Goal: Transaction & Acquisition: Purchase product/service

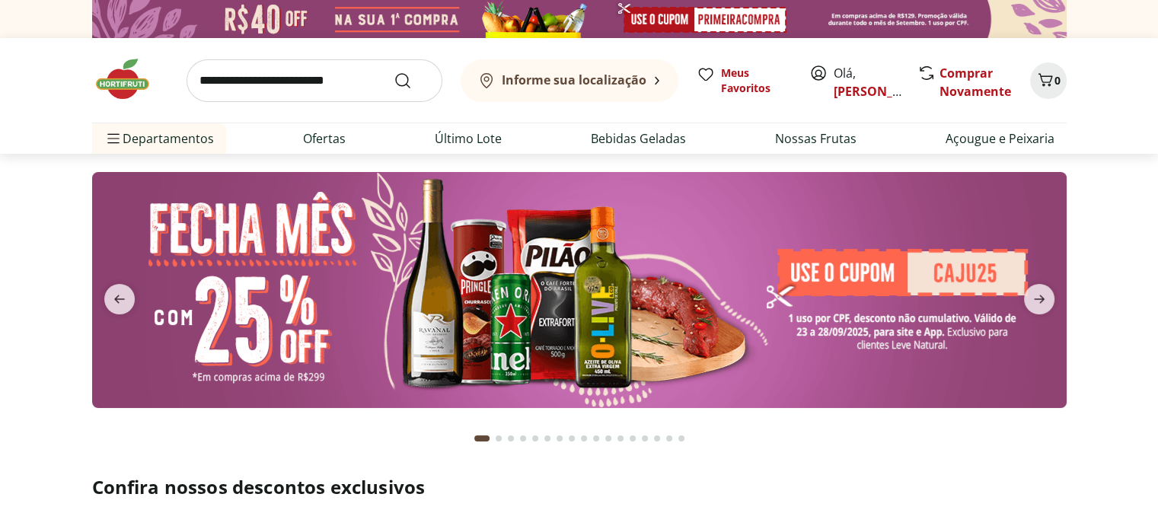
click at [846, 69] on span "Olá, Fernanda" at bounding box center [868, 82] width 68 height 37
click at [983, 81] on link "Comprar Novamente" at bounding box center [976, 82] width 72 height 35
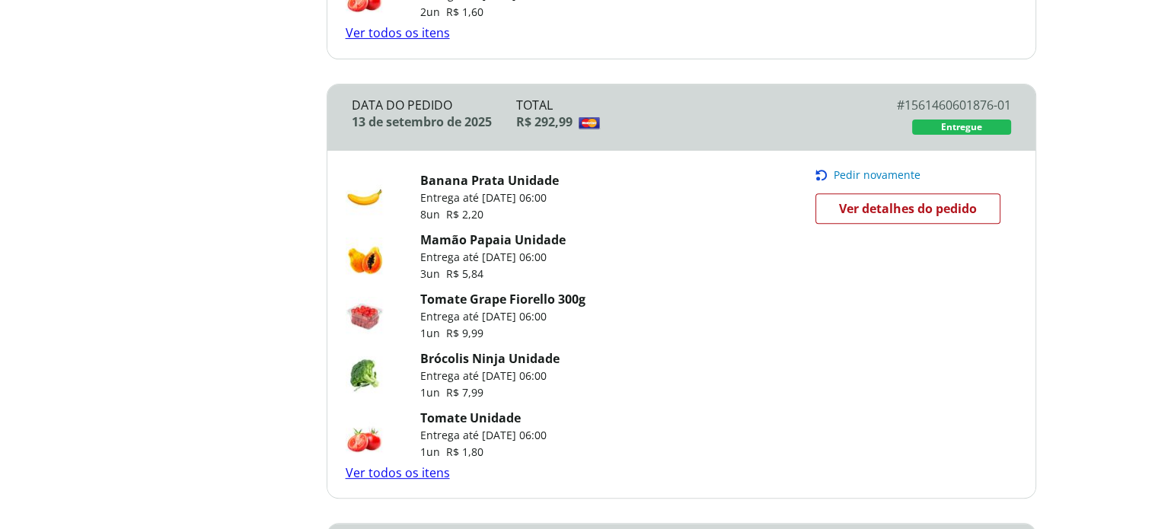
scroll to position [586, 0]
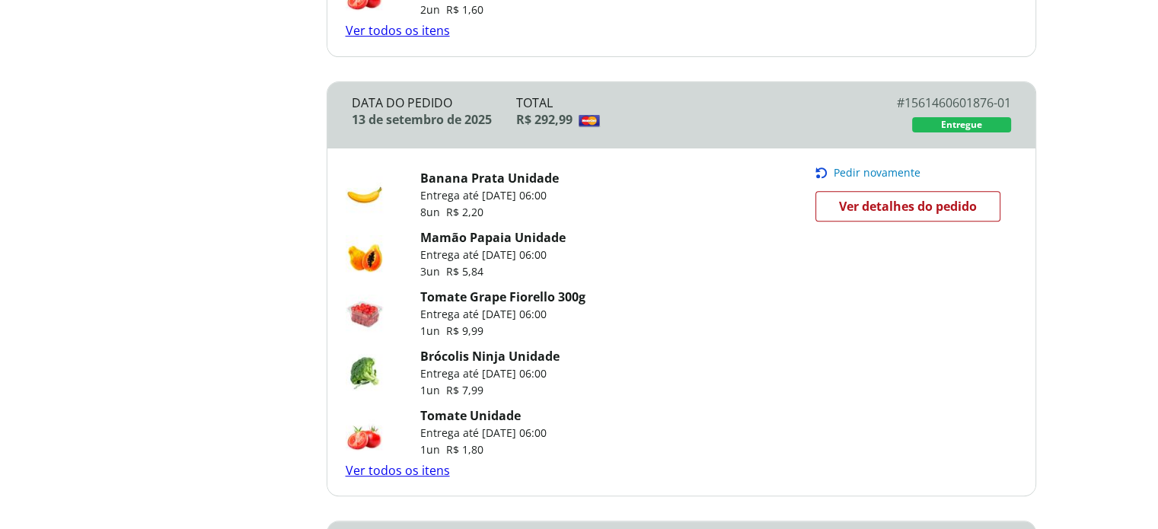
click at [396, 467] on link "Ver todos os itens" at bounding box center [398, 470] width 104 height 17
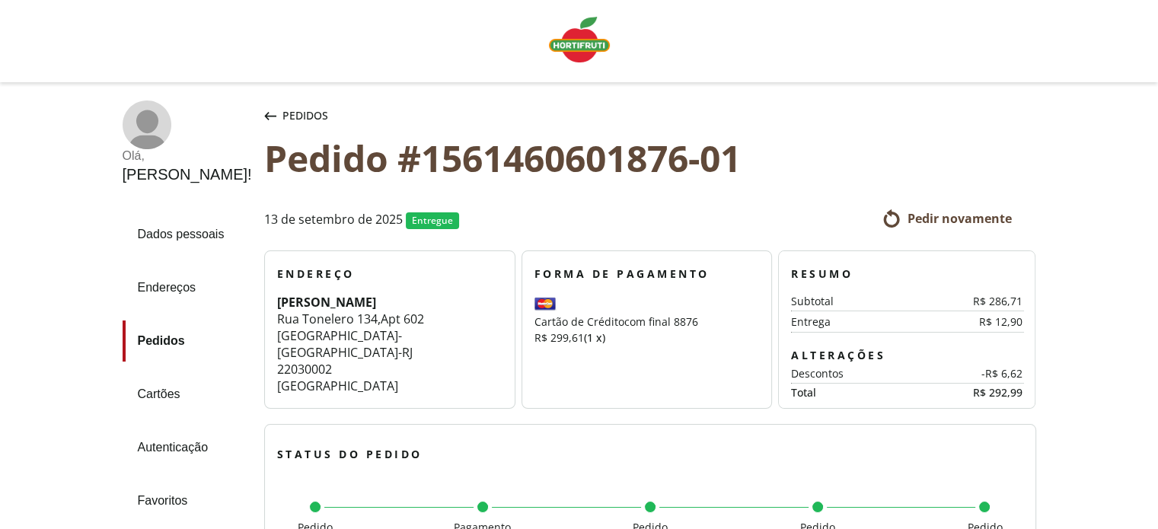
click at [282, 120] on span "Pedidos" at bounding box center [305, 115] width 46 height 15
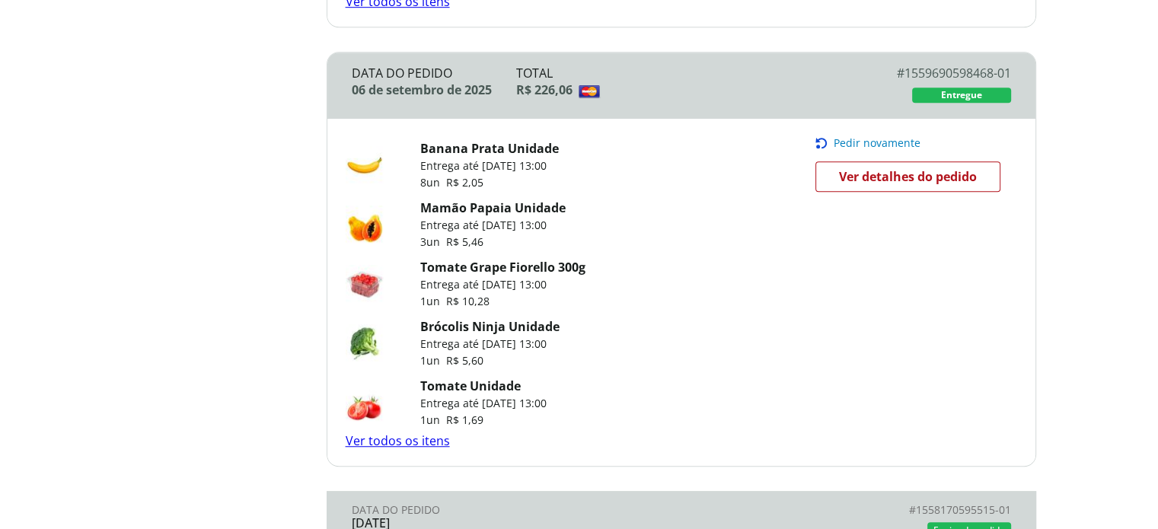
scroll to position [1058, 0]
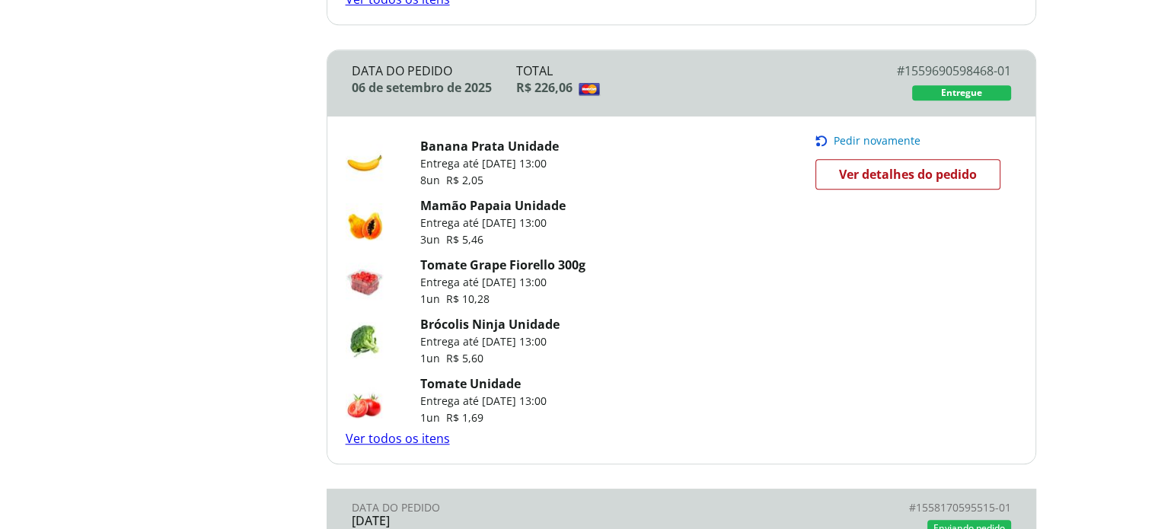
click at [857, 137] on span "Pedir novamente" at bounding box center [877, 141] width 87 height 12
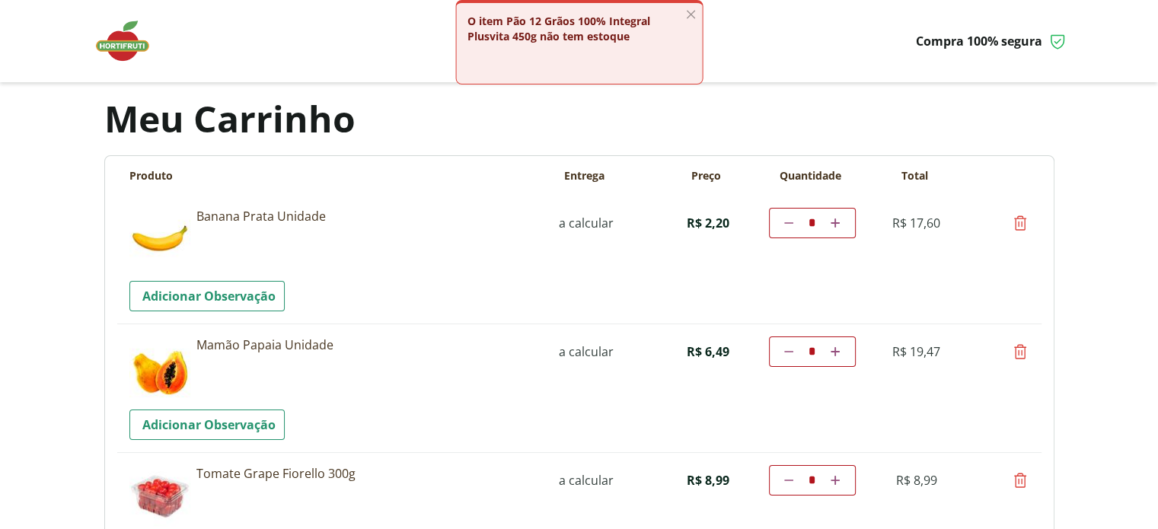
click at [785, 228] on link "Diminuir a quantidade" at bounding box center [789, 223] width 14 height 18
type input "*"
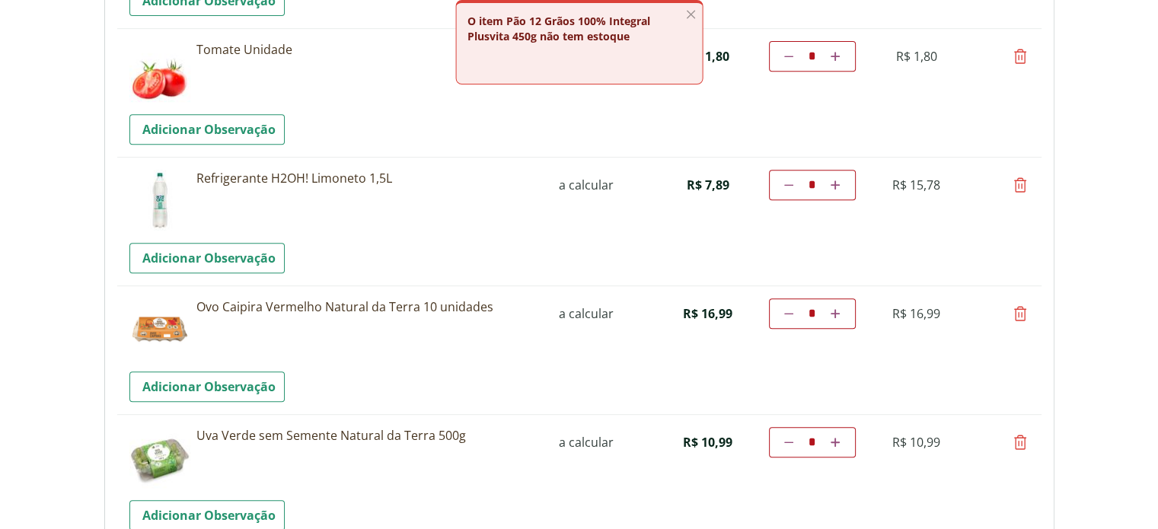
scroll to position [684, 0]
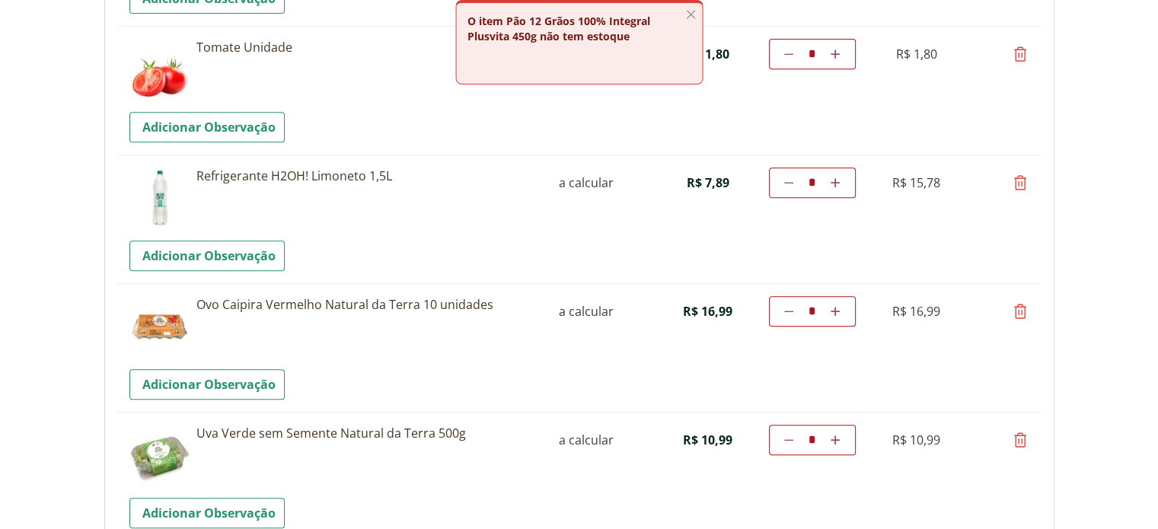
click at [1023, 304] on icon at bounding box center [1020, 311] width 18 height 18
type input "*"
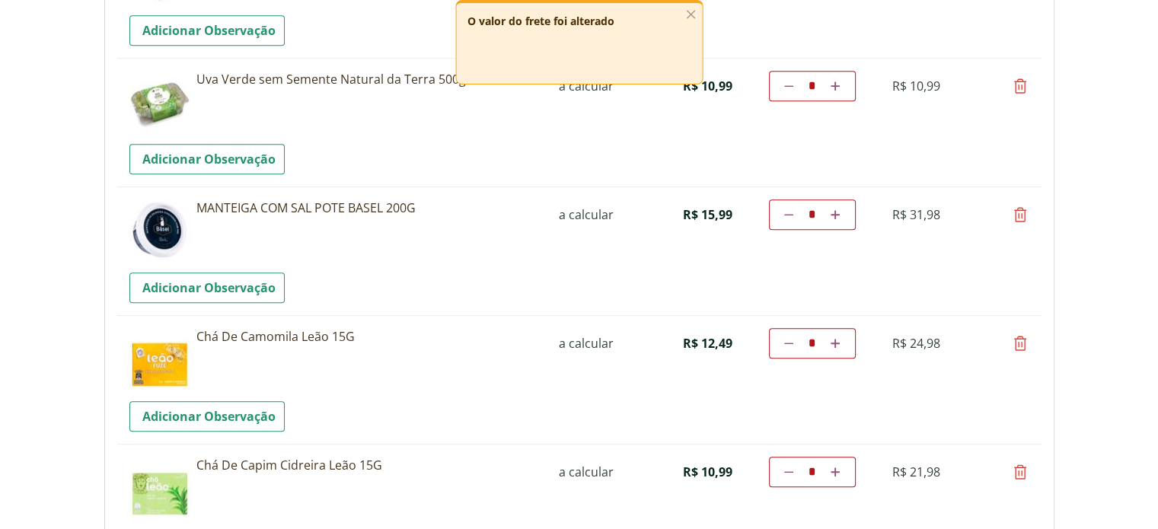
scroll to position [910, 0]
click at [1023, 343] on icon at bounding box center [1020, 342] width 18 height 18
type input "*"
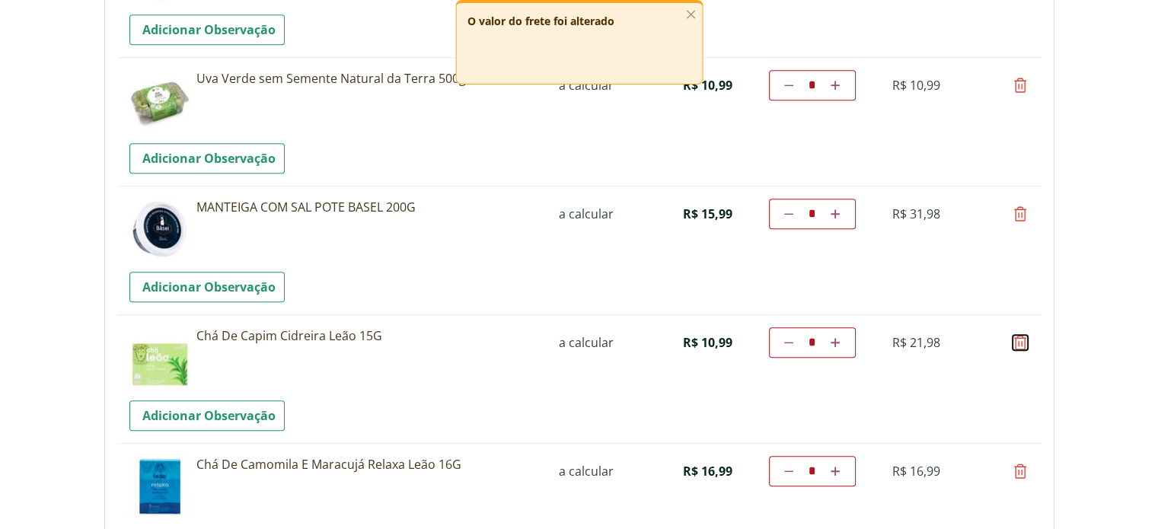
click at [1023, 343] on icon at bounding box center [1020, 342] width 18 height 18
type input "*"
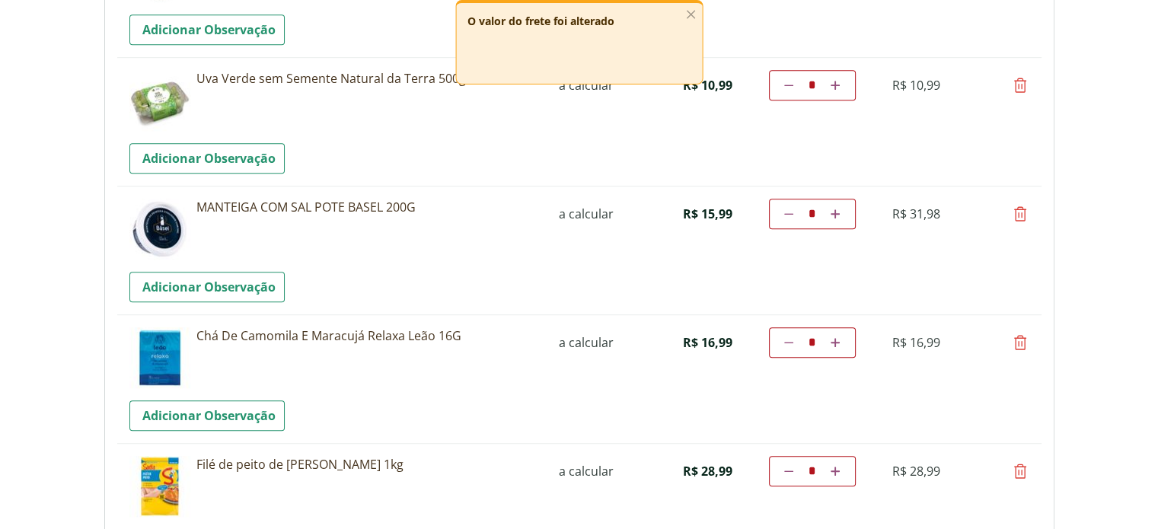
click at [1023, 343] on icon at bounding box center [1020, 342] width 18 height 18
type input "*"
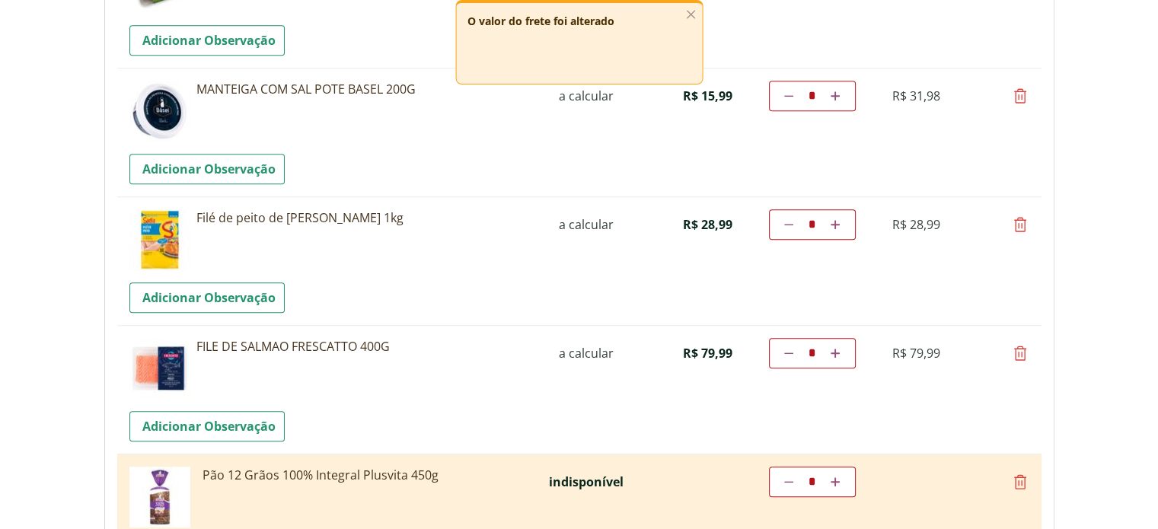
scroll to position [1133, 0]
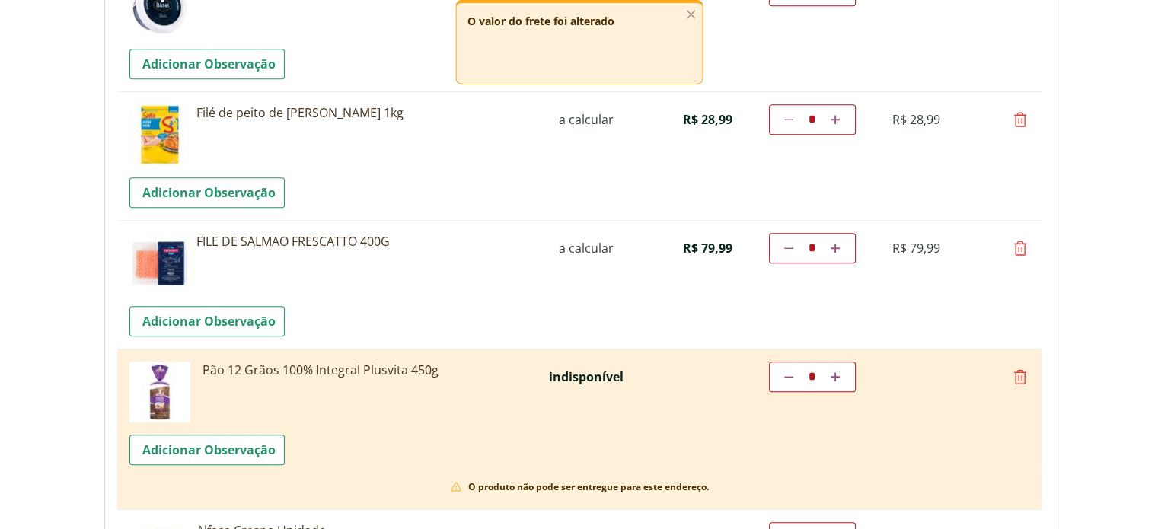
click at [1020, 250] on icon at bounding box center [1020, 248] width 18 height 18
type input "*"
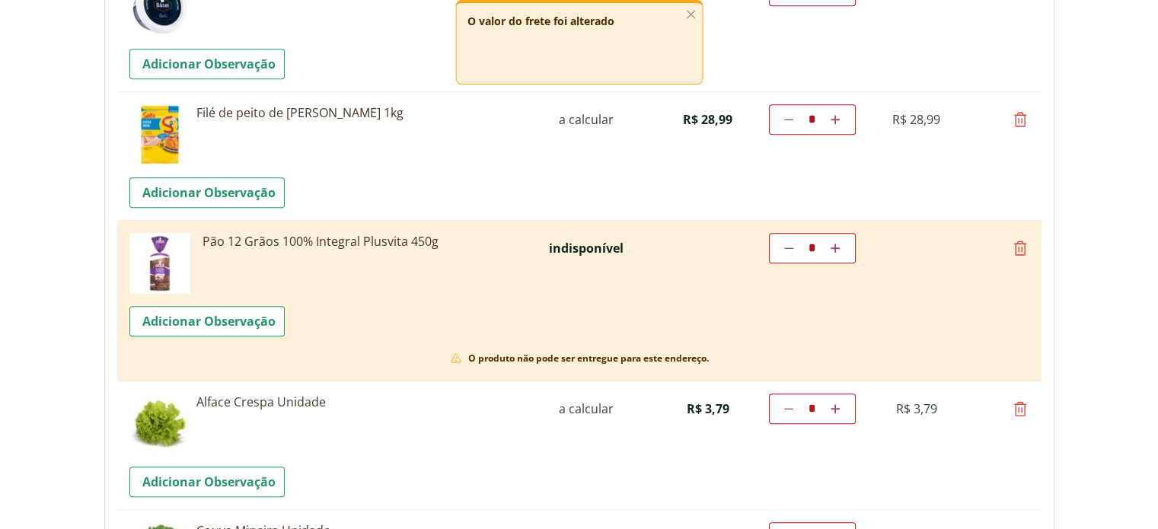
click at [1020, 250] on icon at bounding box center [1020, 248] width 18 height 18
type input "*"
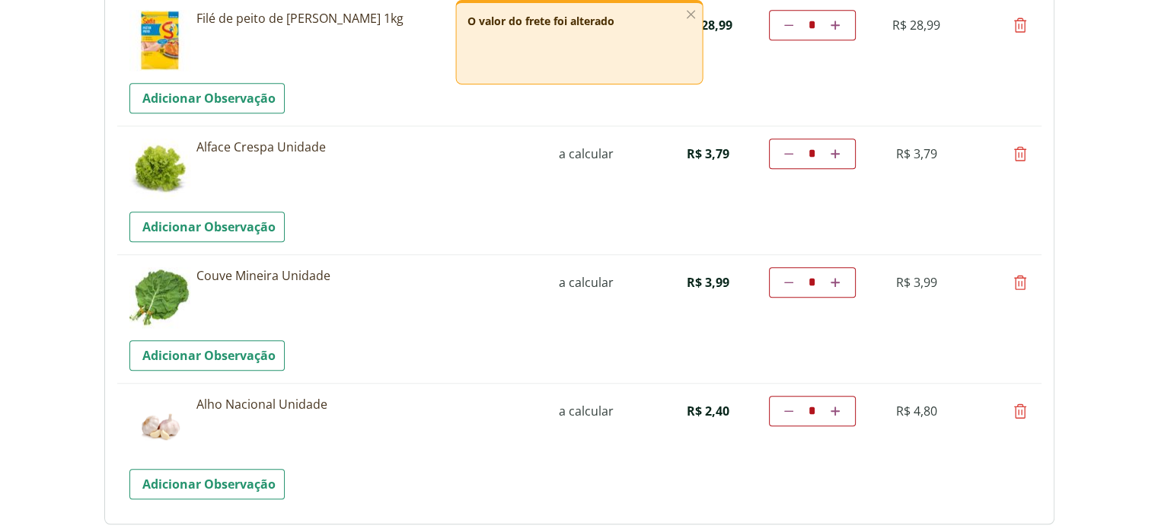
scroll to position [1236, 0]
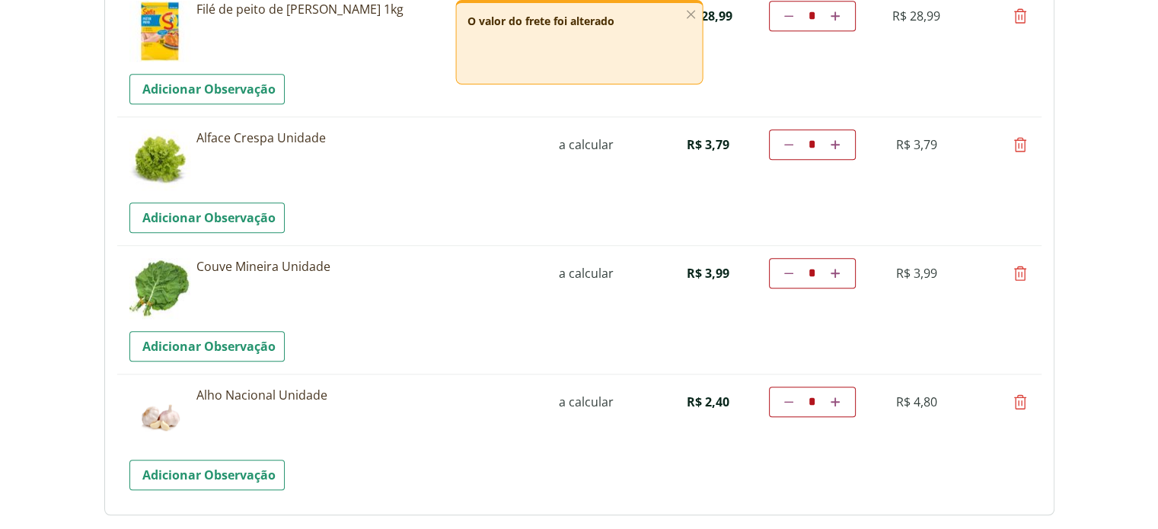
click at [1023, 136] on icon at bounding box center [1020, 145] width 18 height 18
type input "*"
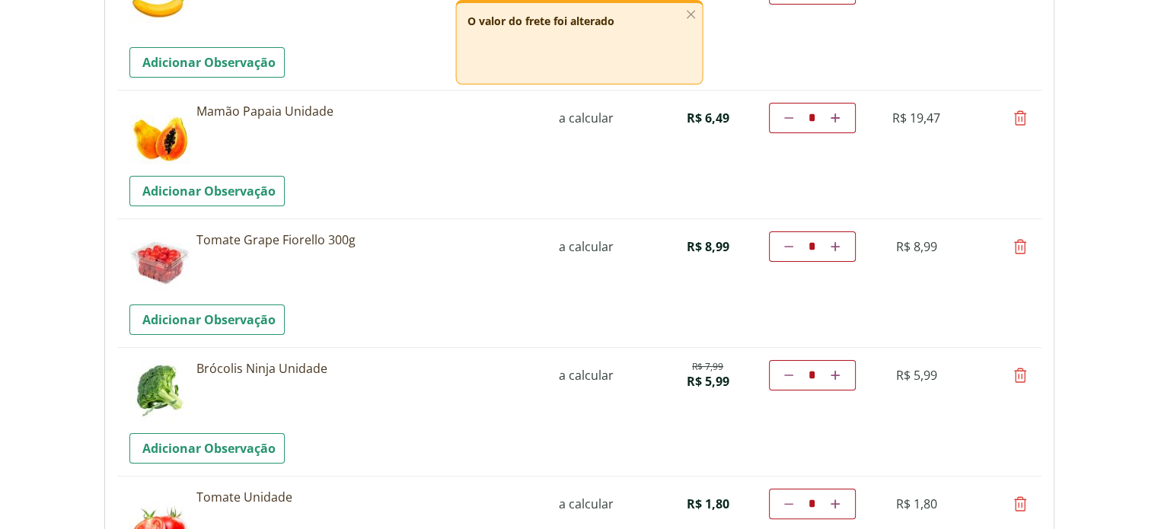
scroll to position [0, 0]
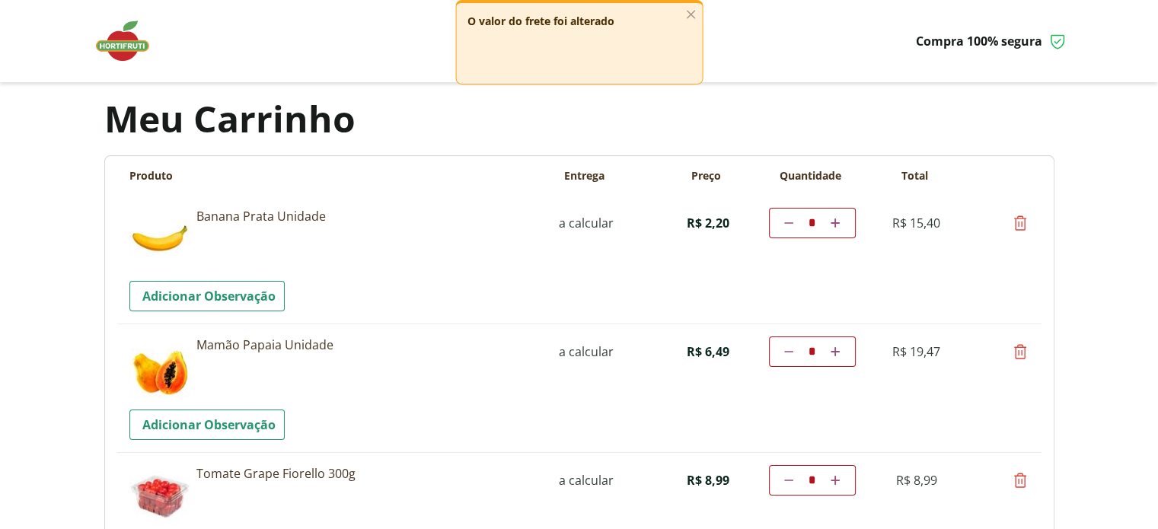
click at [114, 35] on img at bounding box center [130, 41] width 76 height 46
click at [693, 14] on icon "button" at bounding box center [690, 14] width 17 height 17
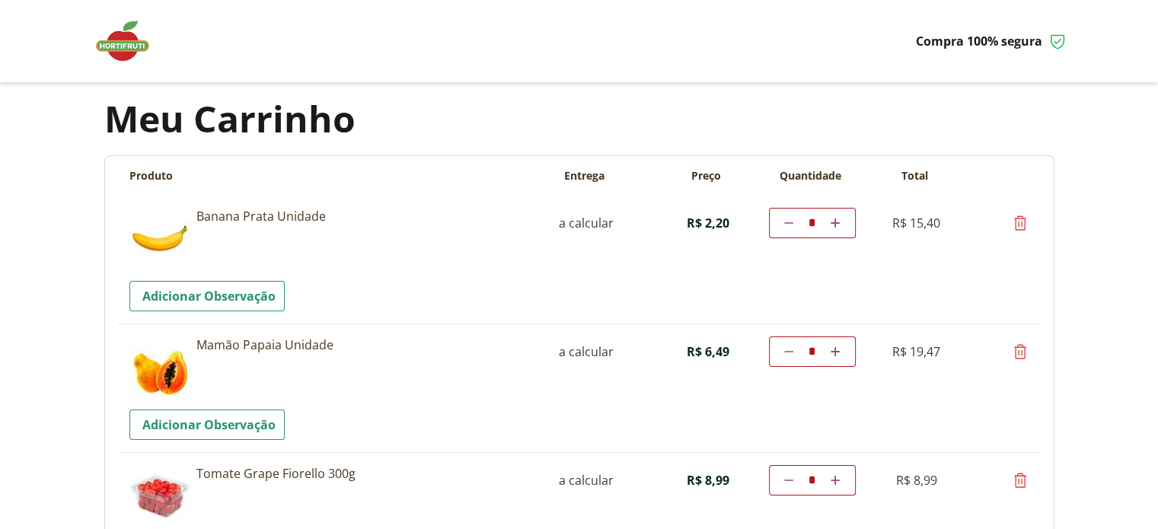
click at [693, 14] on div "Compra 100% segura" at bounding box center [579, 41] width 975 height 82
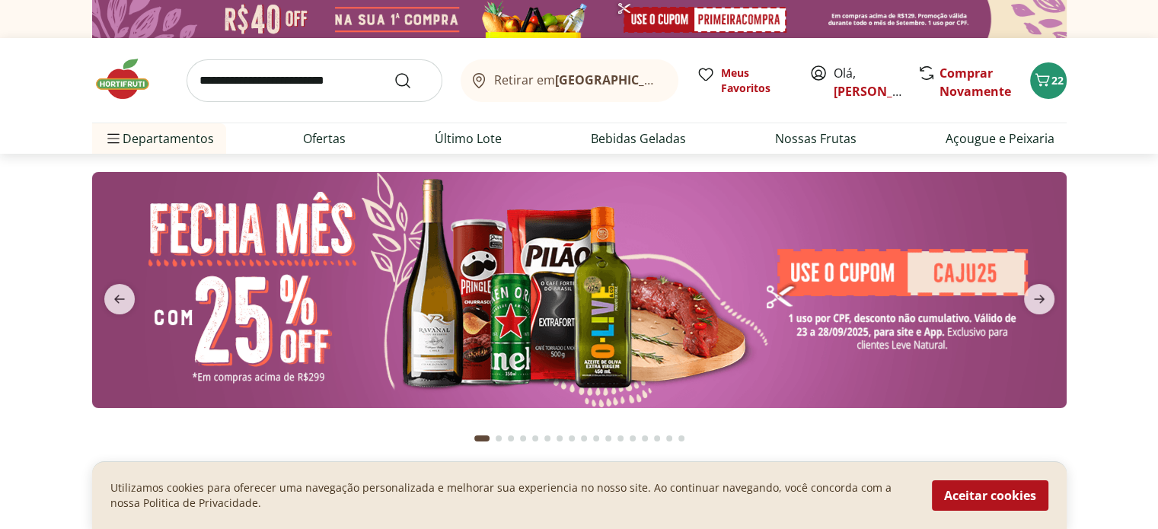
click at [303, 78] on input "search" at bounding box center [315, 80] width 256 height 43
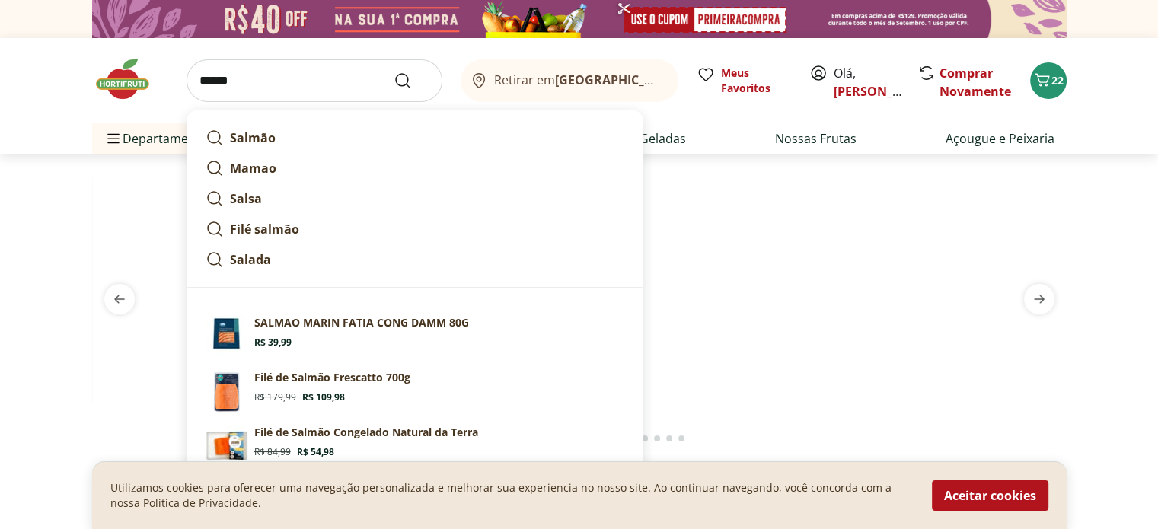
type input "******"
click at [394, 72] on button "Submit Search" at bounding box center [412, 81] width 37 height 18
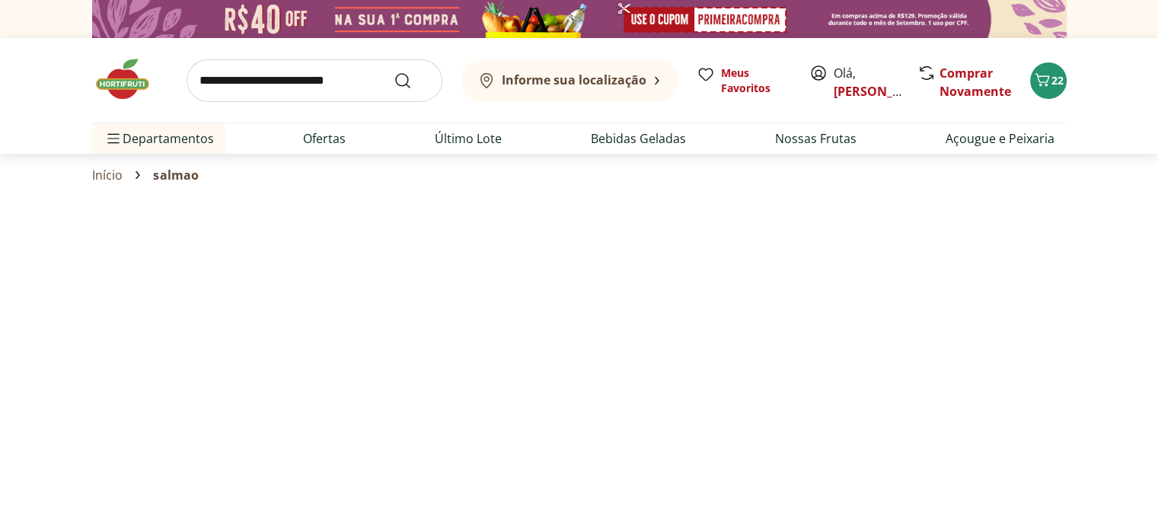
select select "**********"
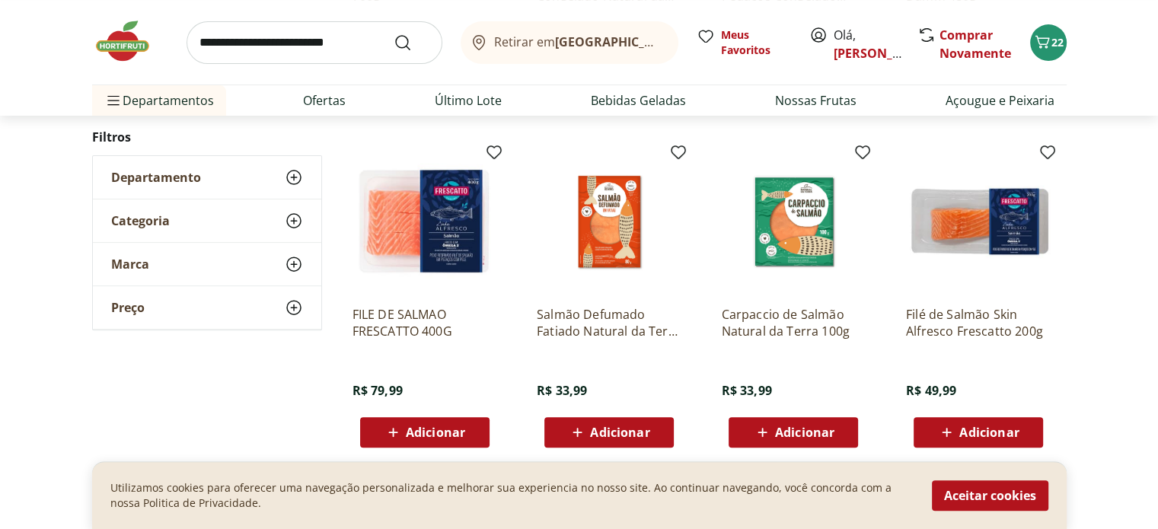
scroll to position [509, 0]
click at [419, 440] on div "Adicionar" at bounding box center [424, 432] width 105 height 27
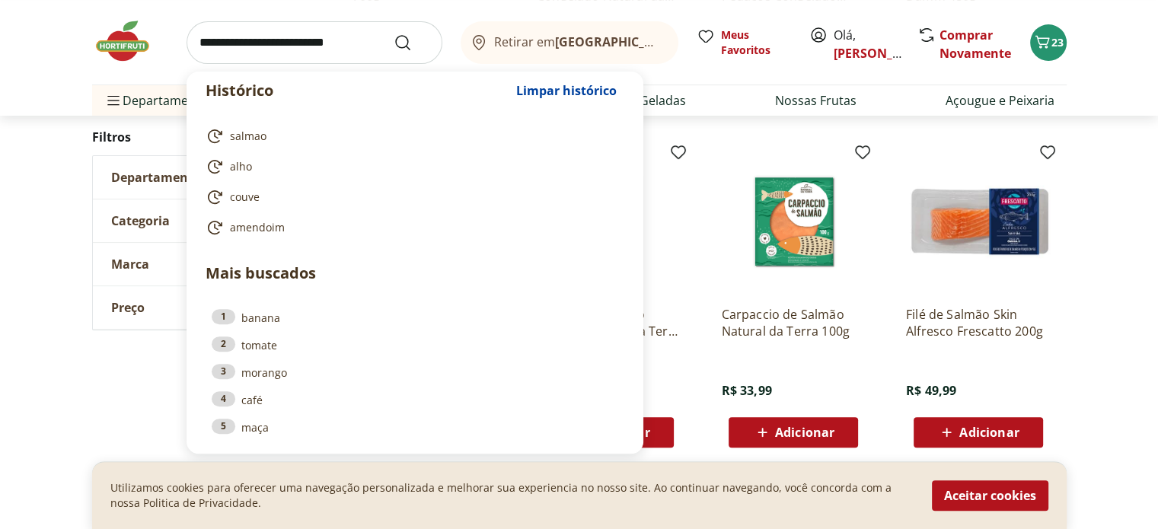
click at [256, 40] on input "search" at bounding box center [315, 42] width 256 height 43
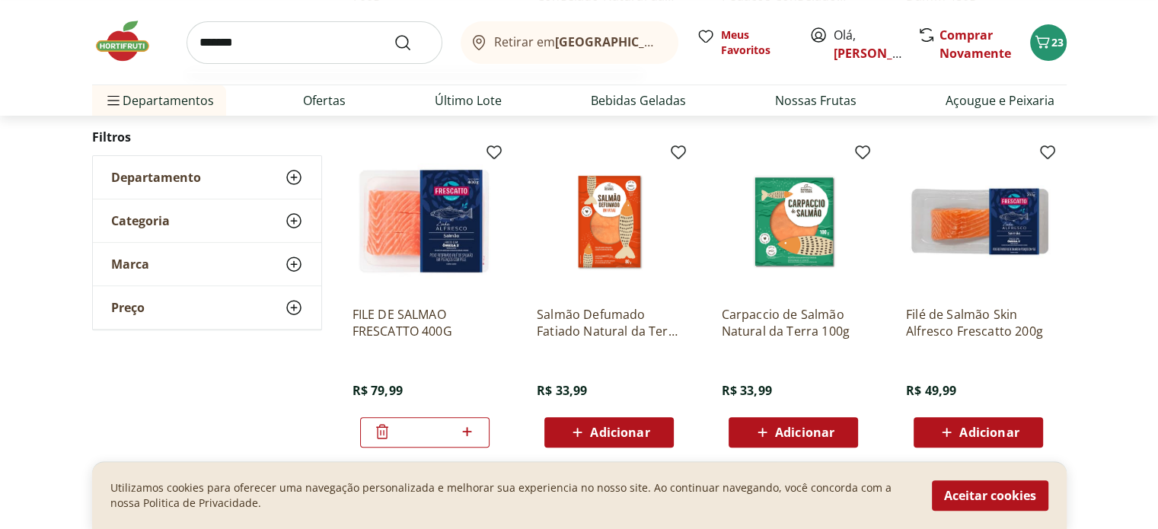
type input "*******"
click at [394, 34] on button "Submit Search" at bounding box center [412, 43] width 37 height 18
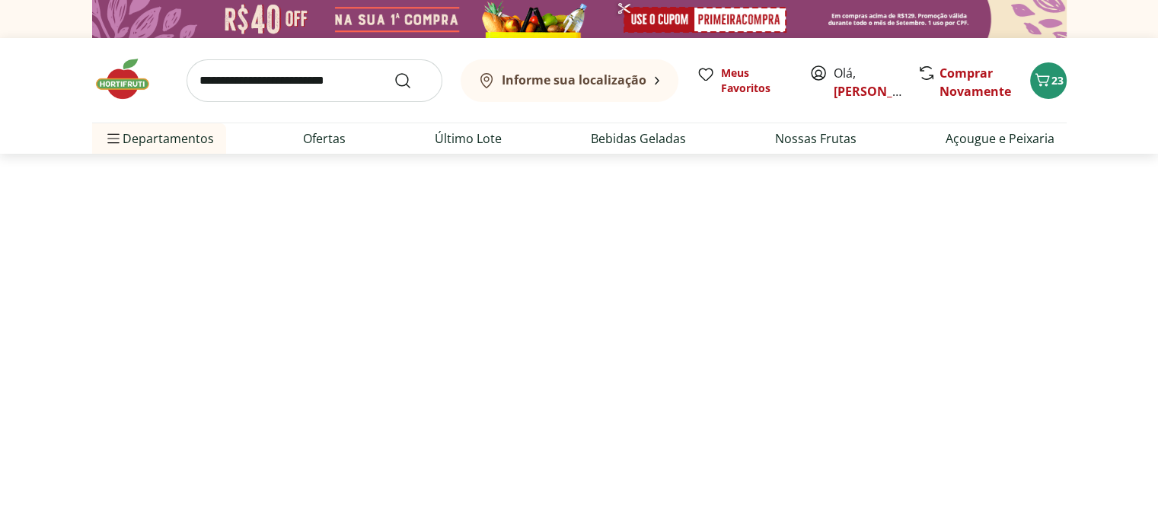
select select "**********"
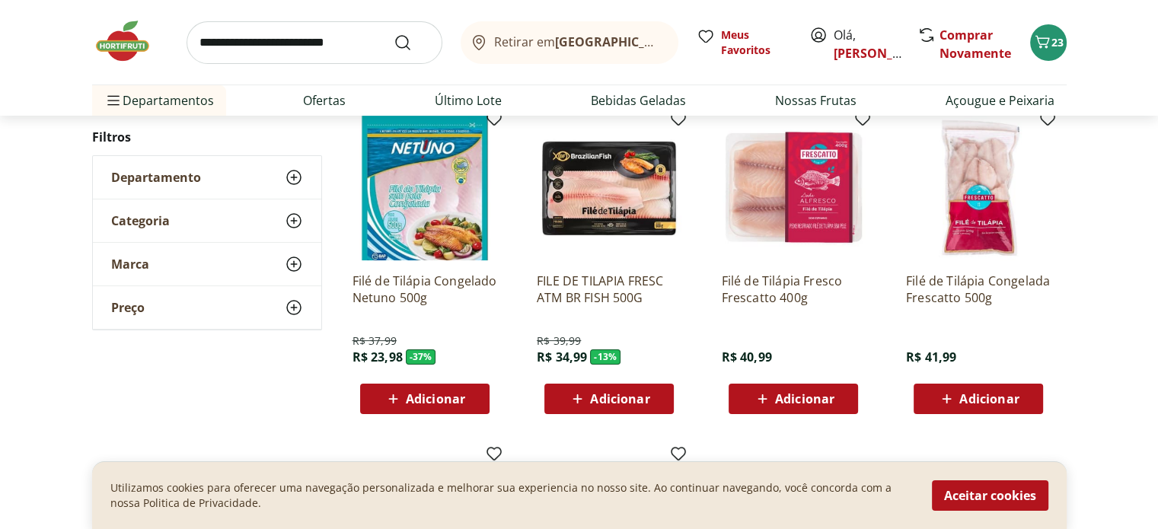
scroll to position [212, 0]
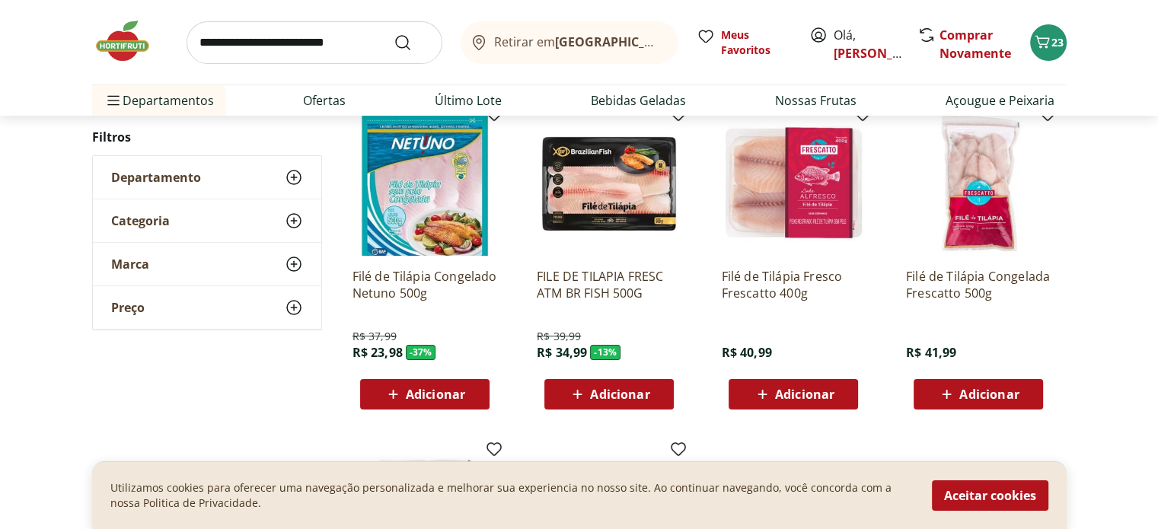
click at [620, 395] on span "Adicionar" at bounding box center [619, 394] width 59 height 12
click at [657, 388] on icon at bounding box center [651, 393] width 19 height 18
type input "*"
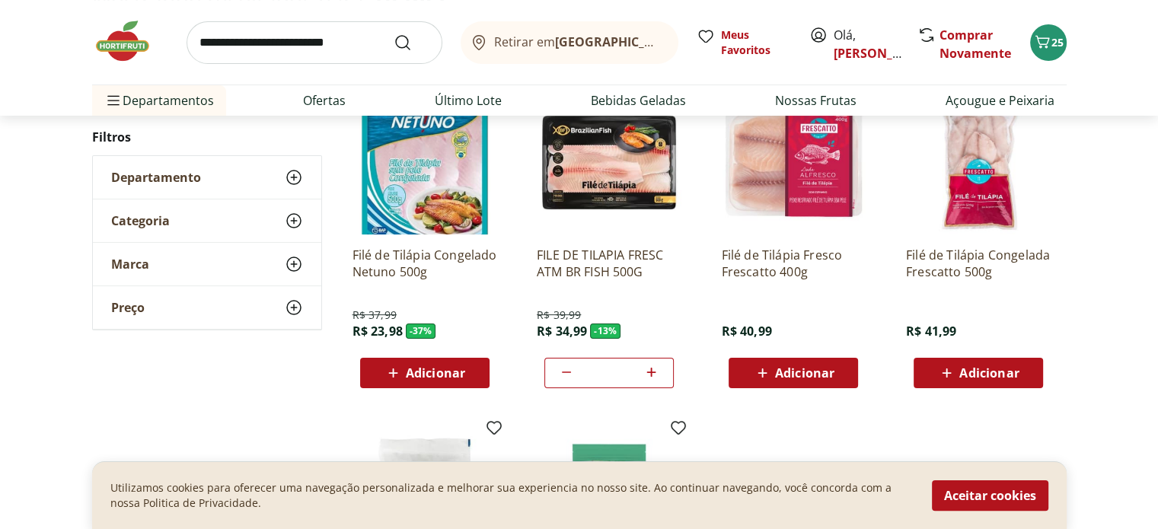
scroll to position [218, 0]
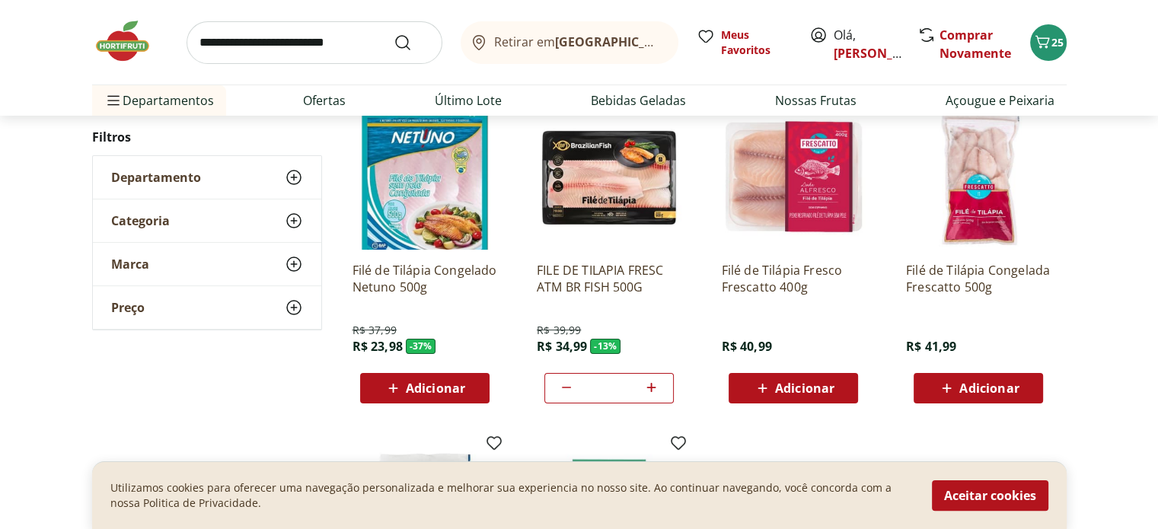
click at [461, 400] on div "Adicionar" at bounding box center [424, 388] width 105 height 27
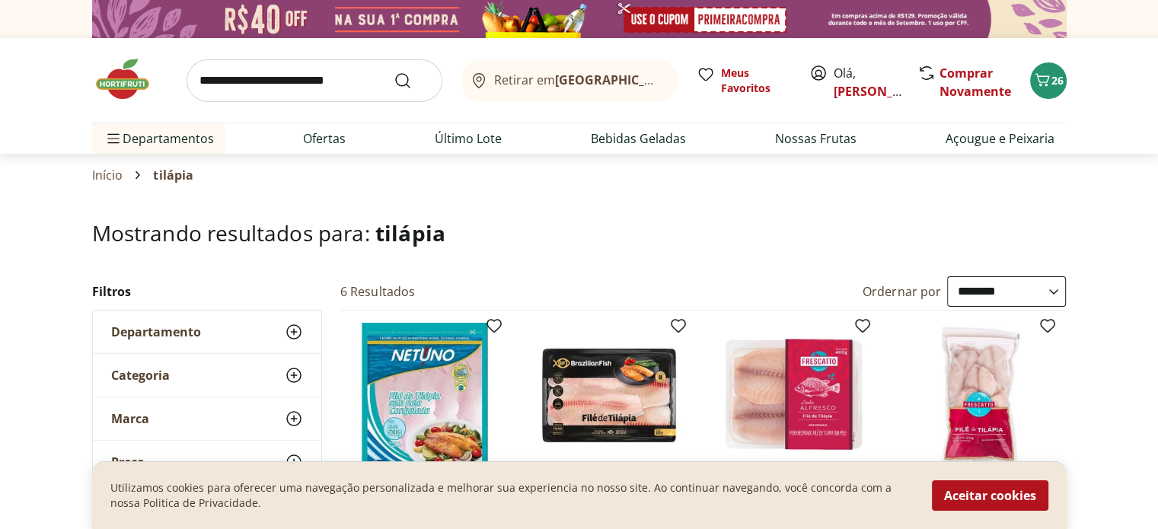
click at [122, 78] on img at bounding box center [130, 79] width 76 height 46
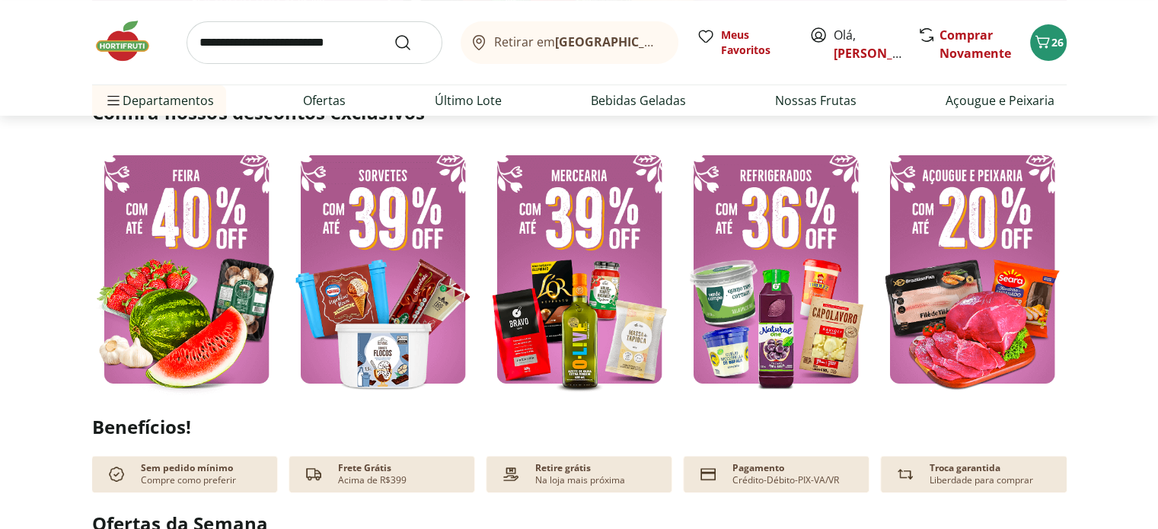
scroll to position [376, 0]
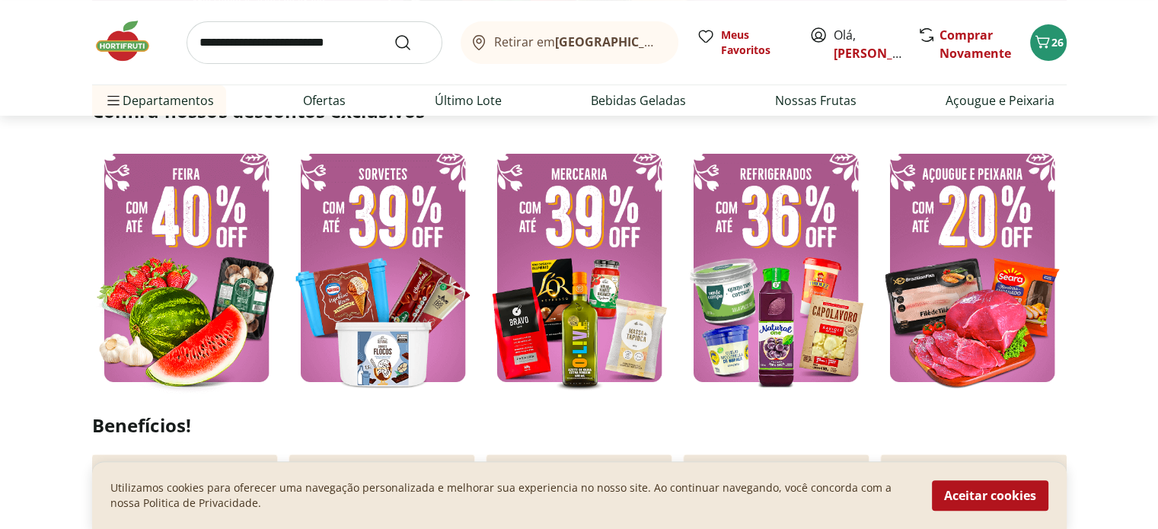
type input "*"
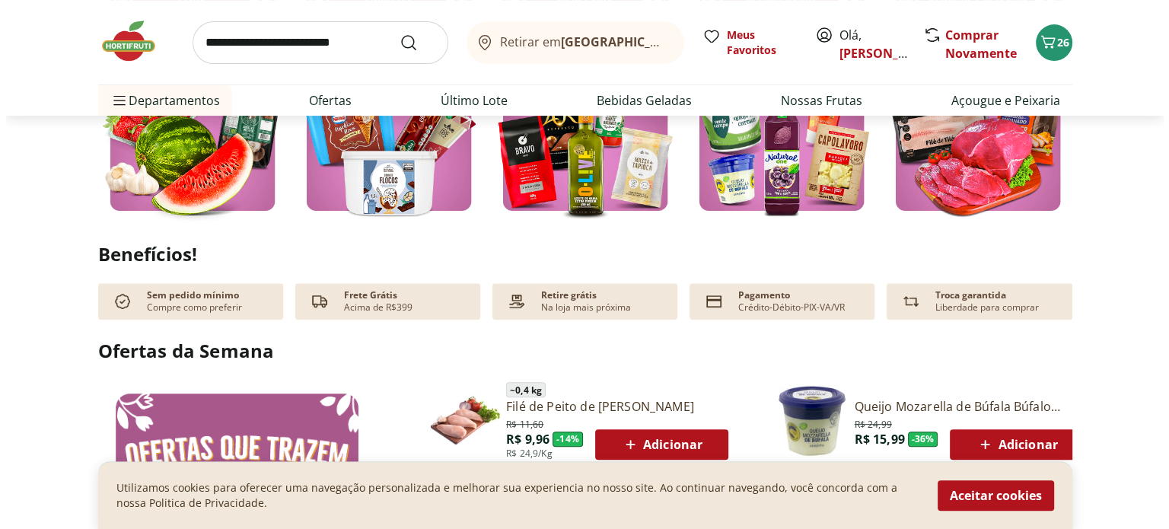
scroll to position [0, 0]
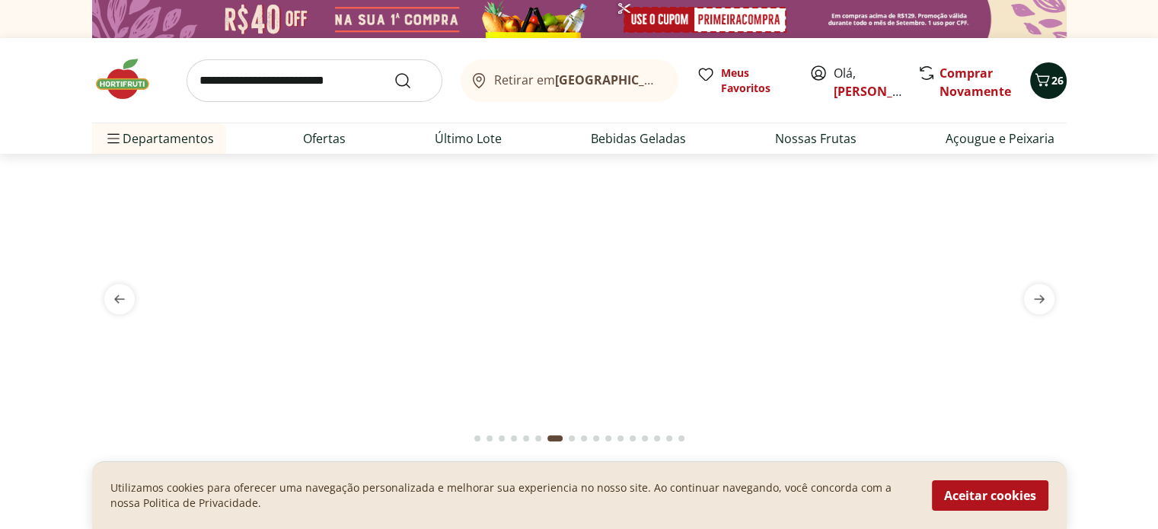
click at [1045, 80] on icon "Carrinho" at bounding box center [1042, 80] width 18 height 18
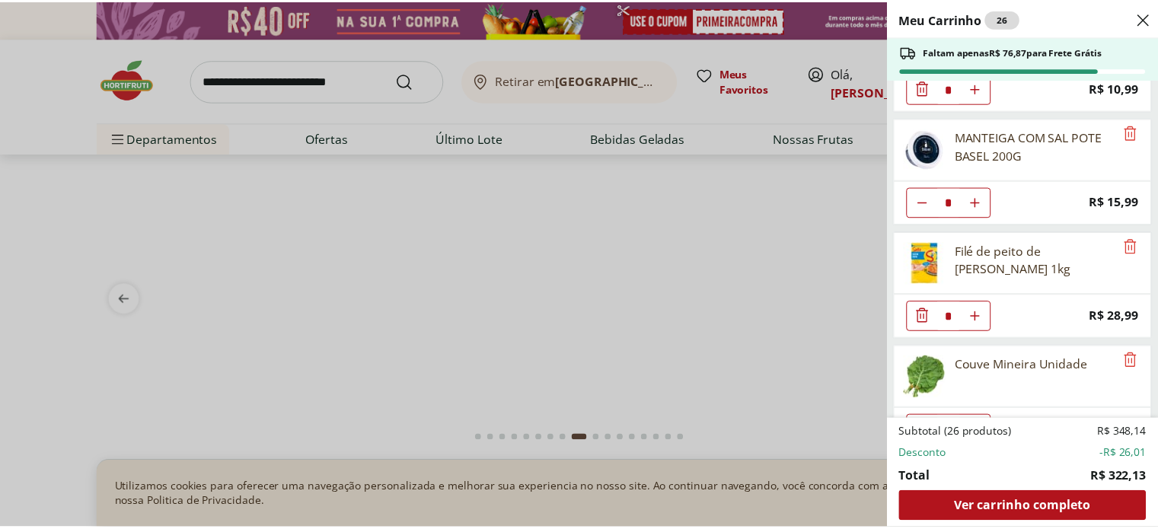
scroll to position [767, 0]
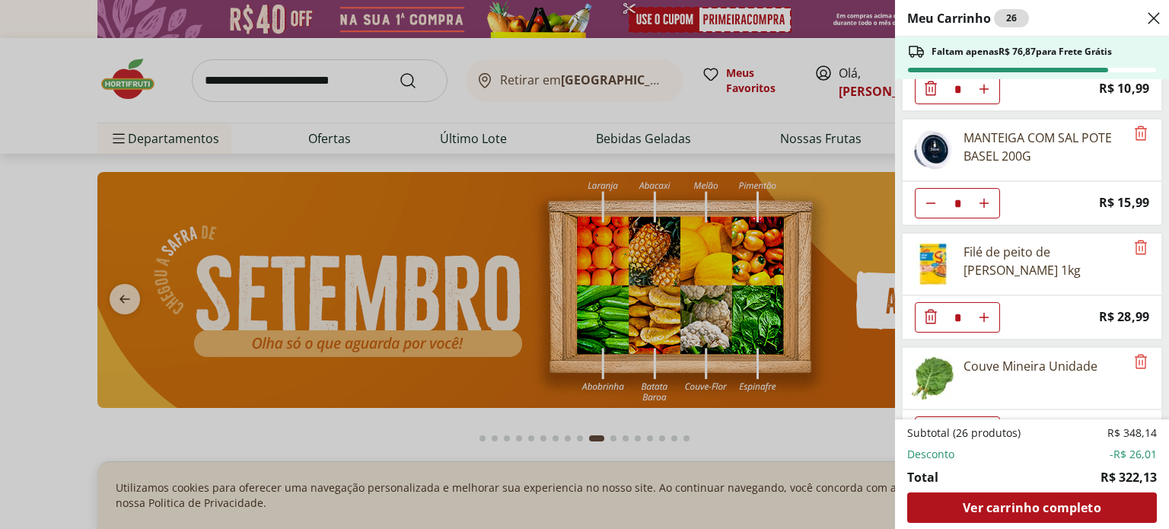
click at [713, 106] on div "Meu Carrinho 26 Faltam apenas R$ 76,87 para Frete Grátis Banana Prata Unidade *…" at bounding box center [584, 264] width 1169 height 529
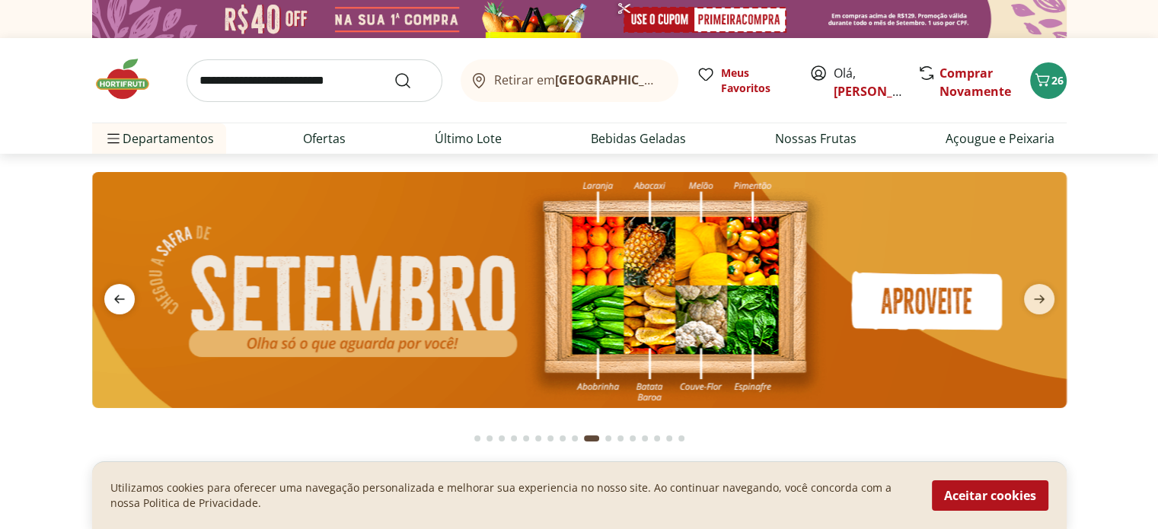
click at [127, 300] on icon "previous" at bounding box center [119, 299] width 18 height 18
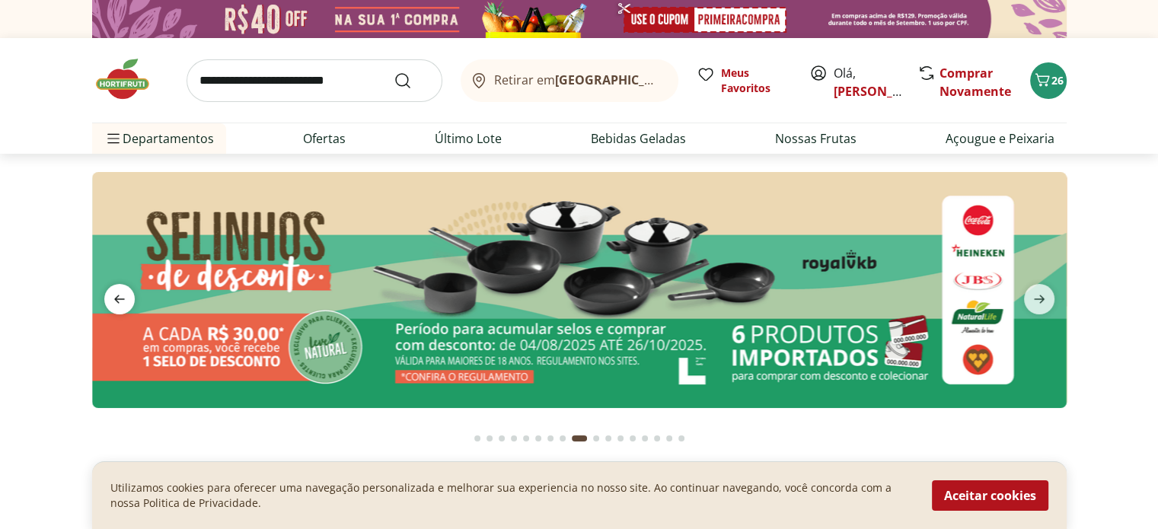
click at [127, 300] on icon "previous" at bounding box center [119, 299] width 18 height 18
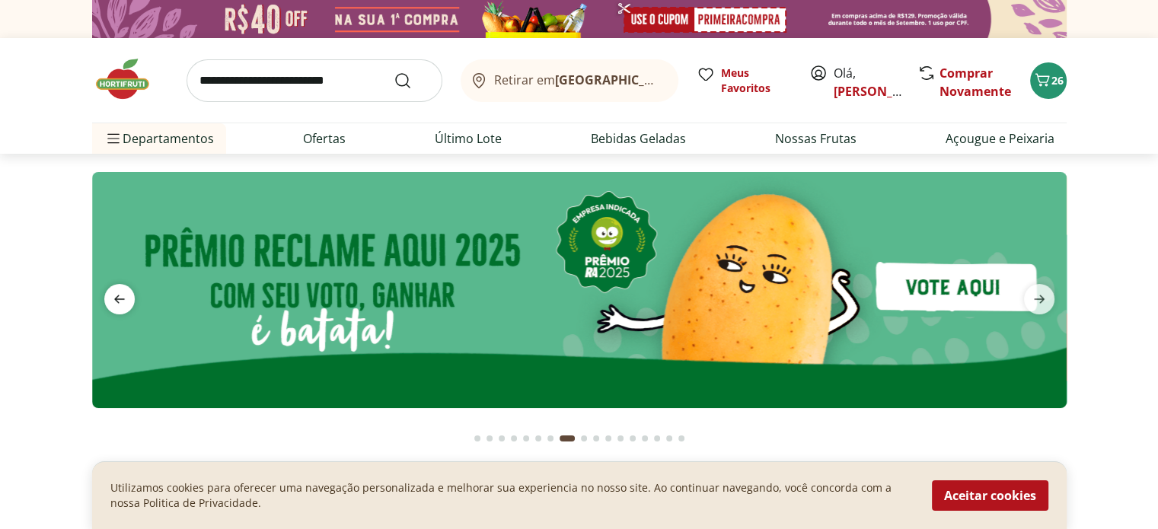
click at [127, 300] on icon "previous" at bounding box center [119, 299] width 18 height 18
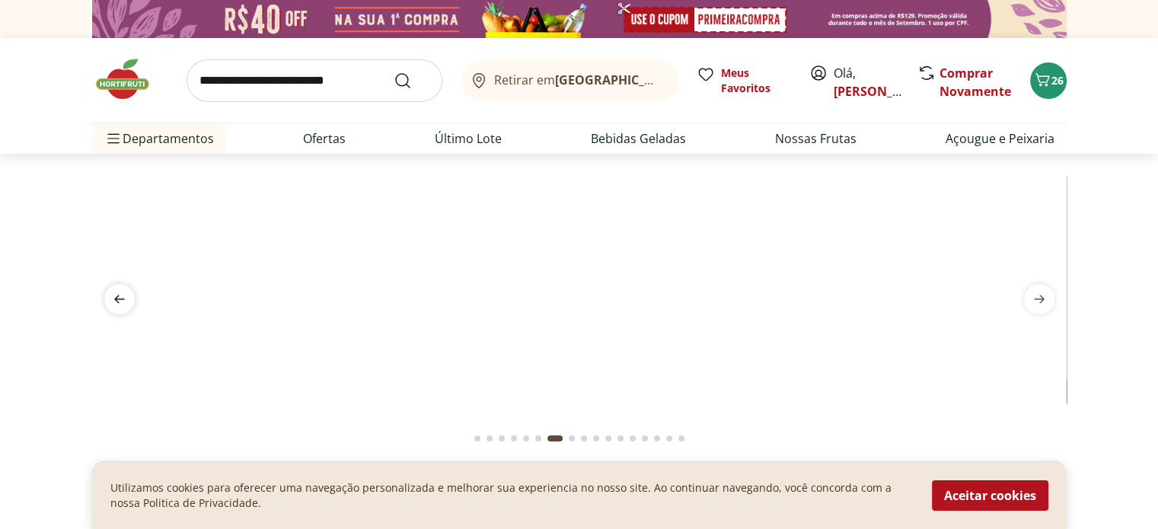
click at [127, 300] on icon "previous" at bounding box center [119, 299] width 18 height 18
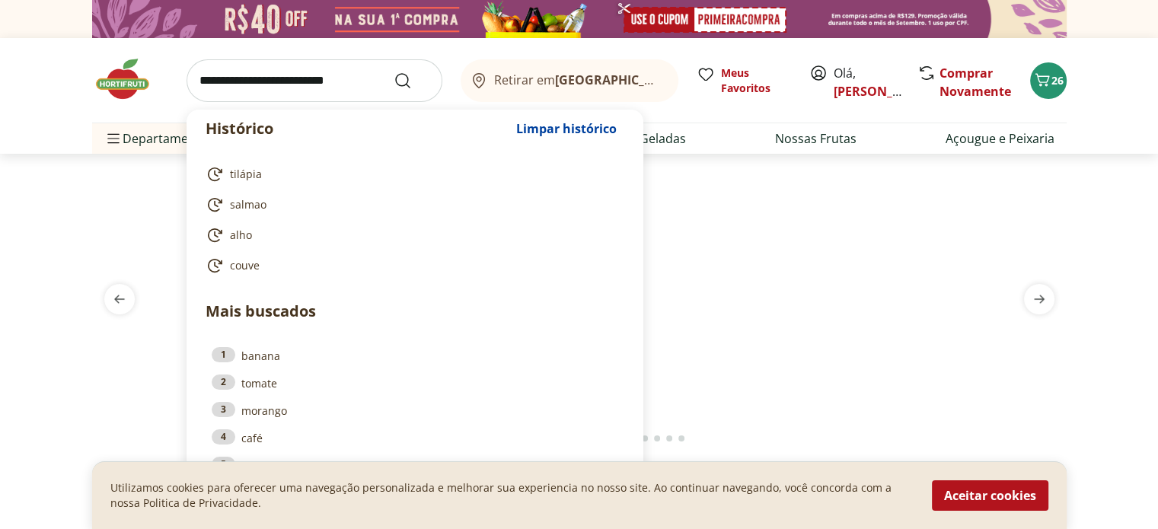
click at [252, 69] on input "search" at bounding box center [315, 80] width 256 height 43
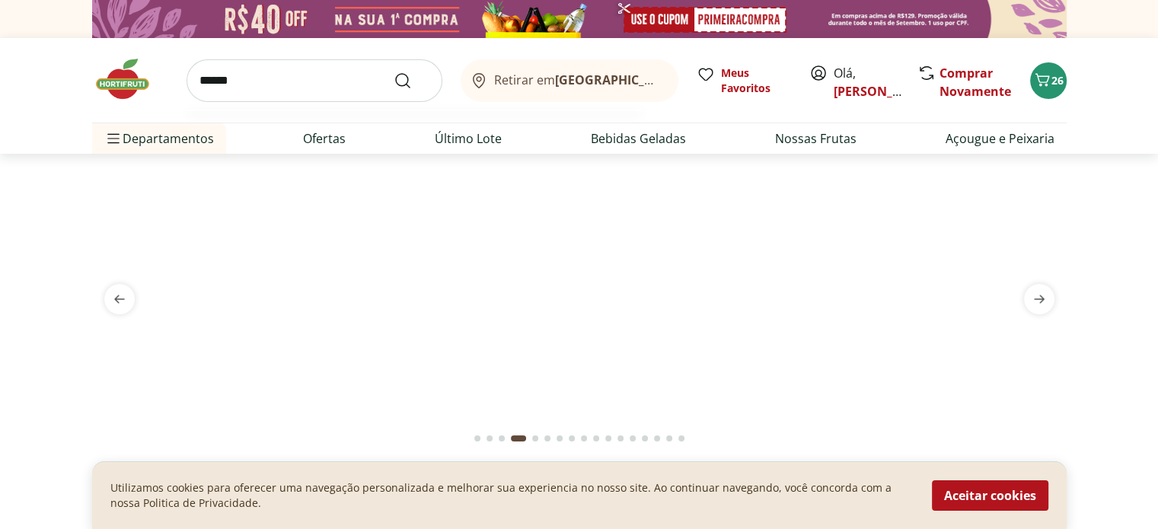
type input "******"
click at [394, 72] on button "Submit Search" at bounding box center [412, 81] width 37 height 18
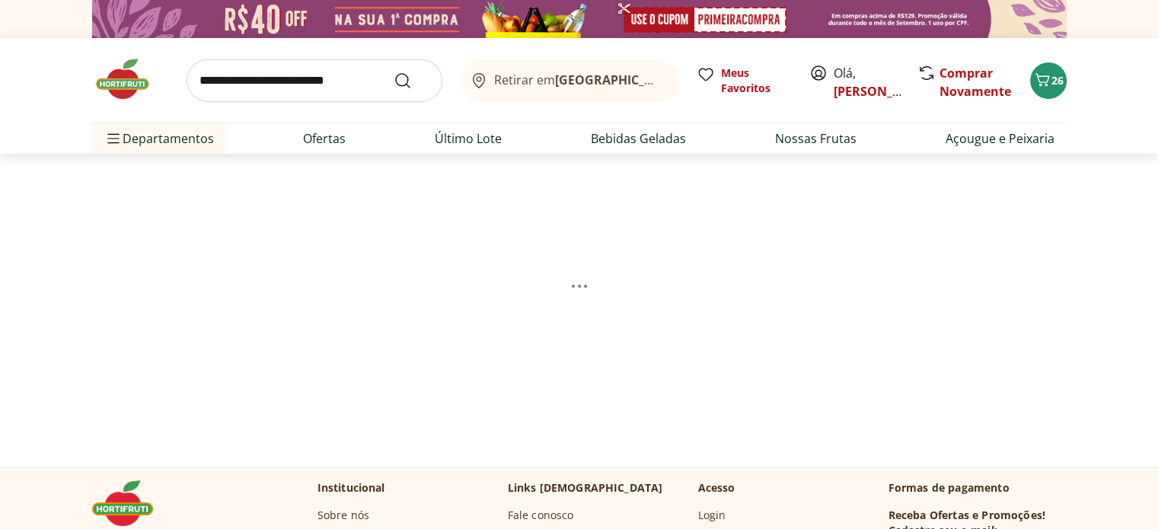
select select "**********"
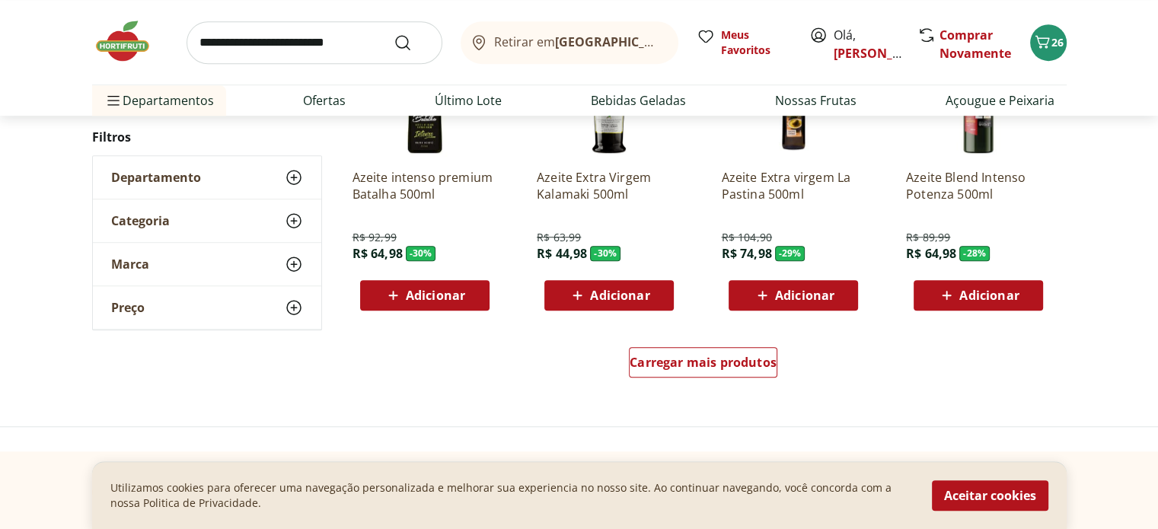
scroll to position [1010, 0]
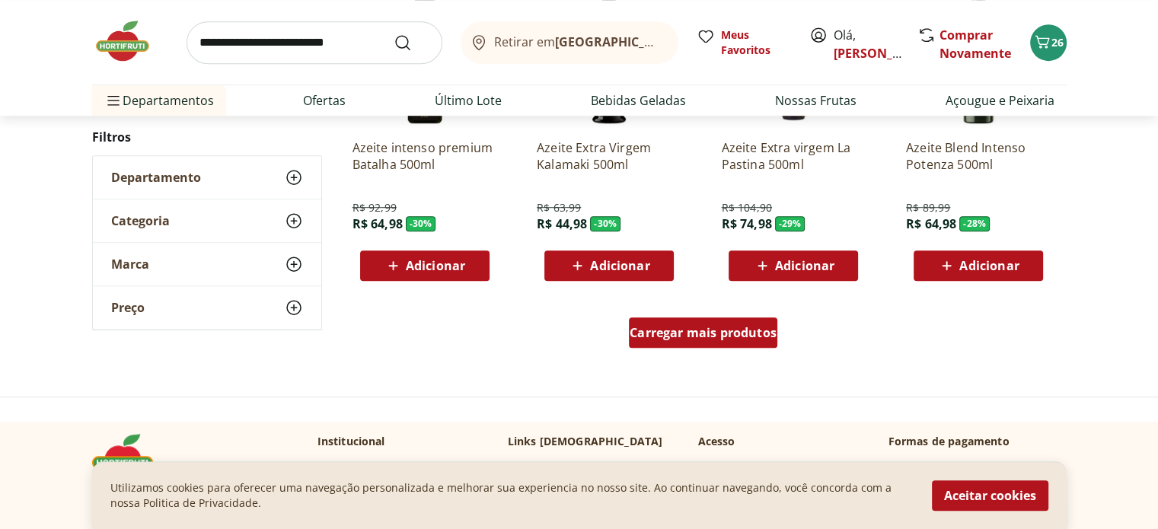
click at [686, 339] on span "Carregar mais produtos" at bounding box center [703, 333] width 147 height 12
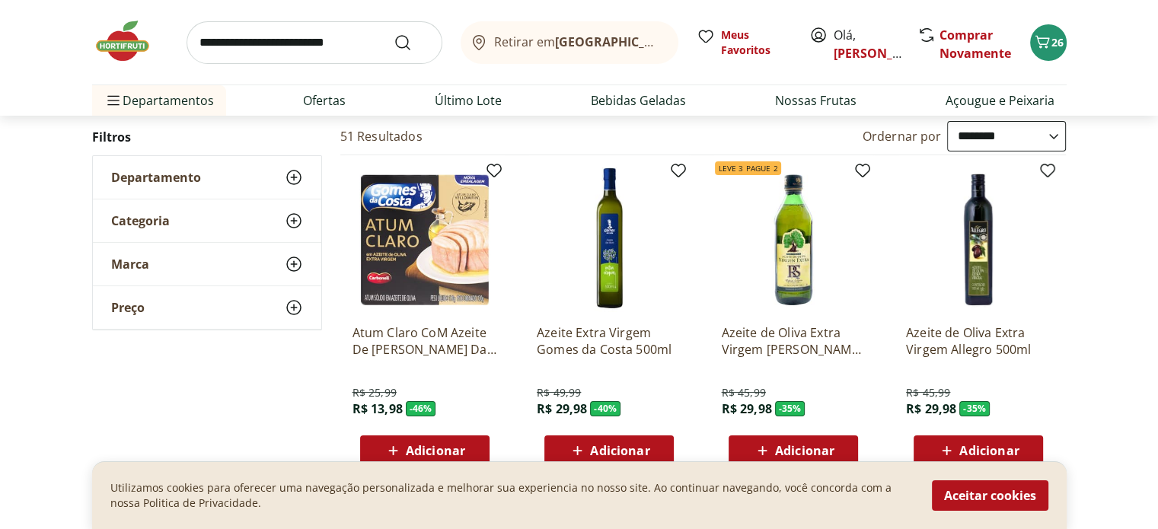
scroll to position [0, 0]
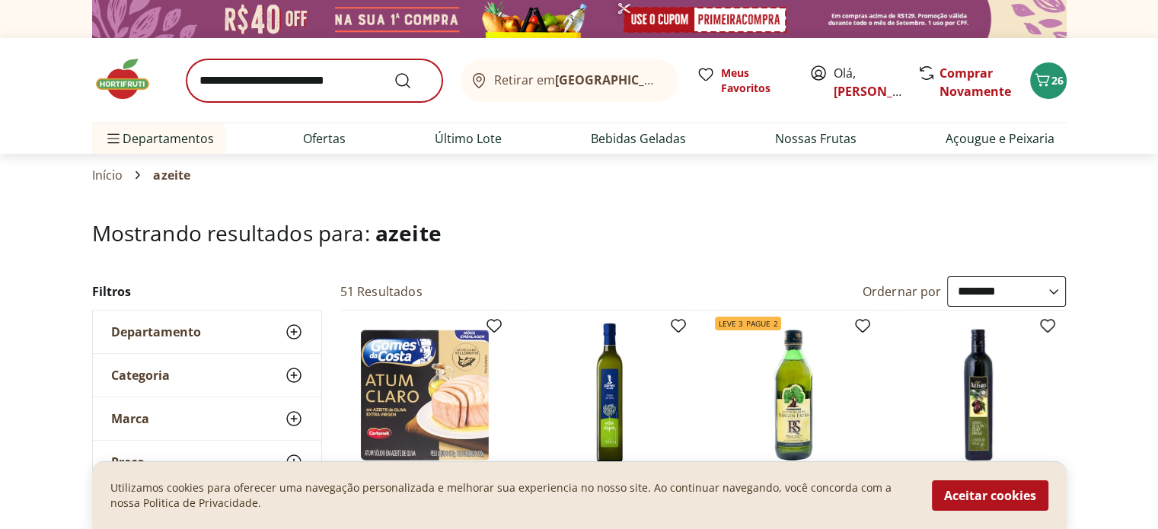
drag, startPoint x: 281, startPoint y: 51, endPoint x: 278, endPoint y: 73, distance: 22.3
click at [278, 73] on div "Retirar em Rio de Janeiro/RJ Meus Favoritos Olá, Fernanda Comprar Novamente 26" at bounding box center [579, 80] width 975 height 85
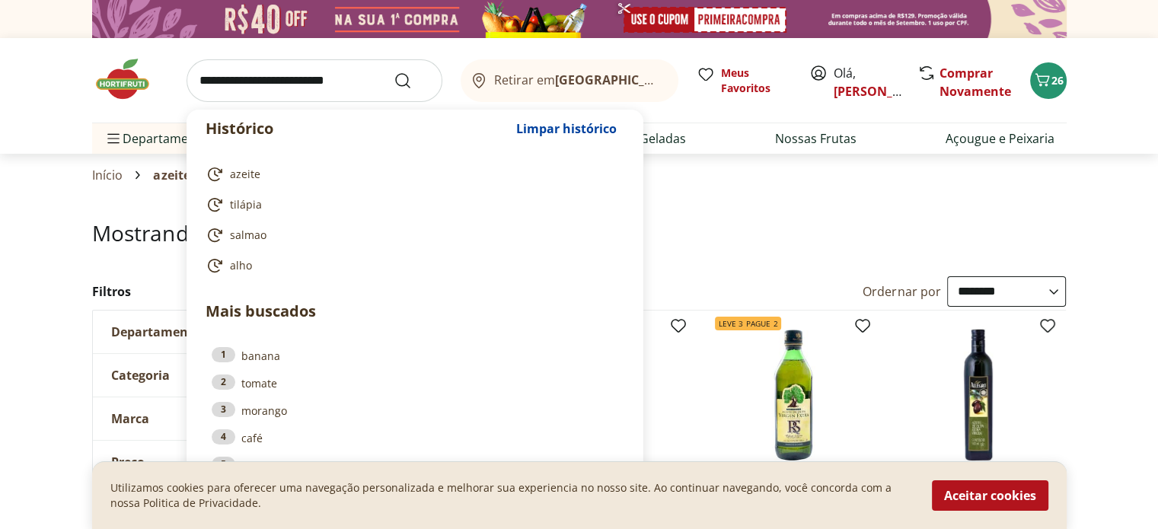
click at [278, 73] on input "search" at bounding box center [315, 80] width 256 height 43
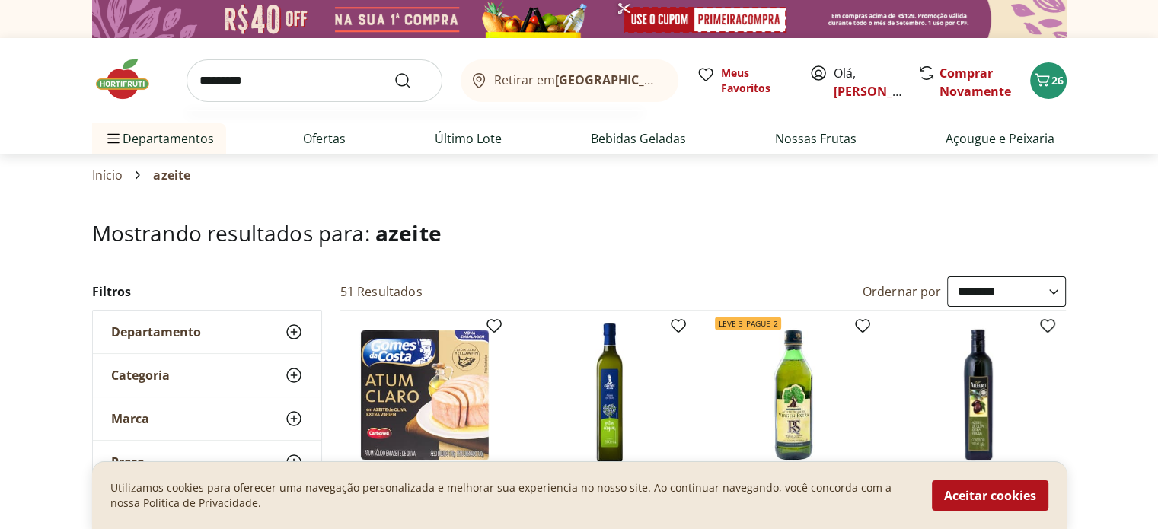
type input "*********"
click at [394, 72] on button "Submit Search" at bounding box center [412, 81] width 37 height 18
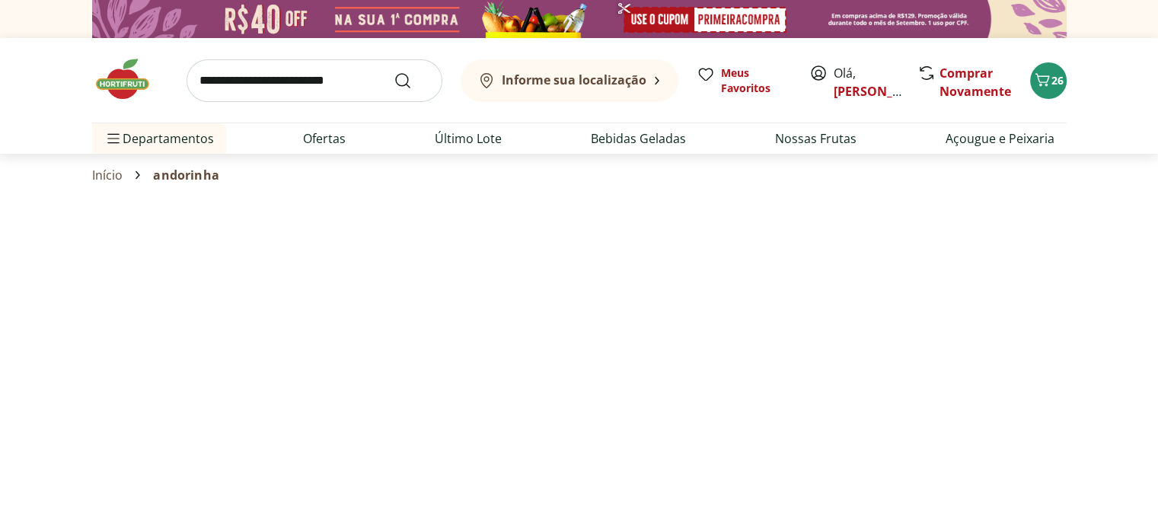
select select "**********"
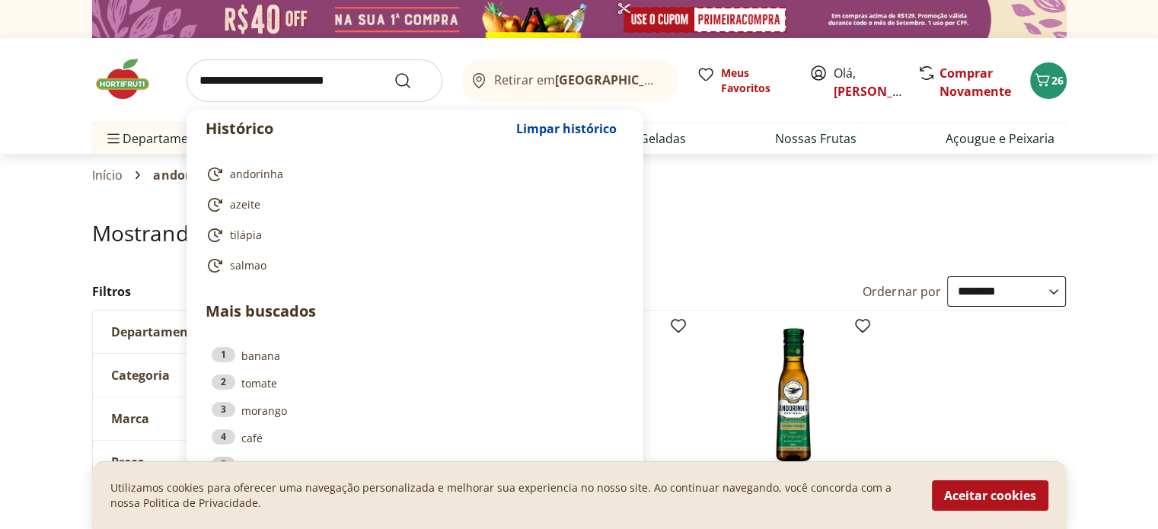
click at [291, 81] on input "search" at bounding box center [315, 80] width 256 height 43
click at [291, 81] on input "*" at bounding box center [315, 80] width 256 height 43
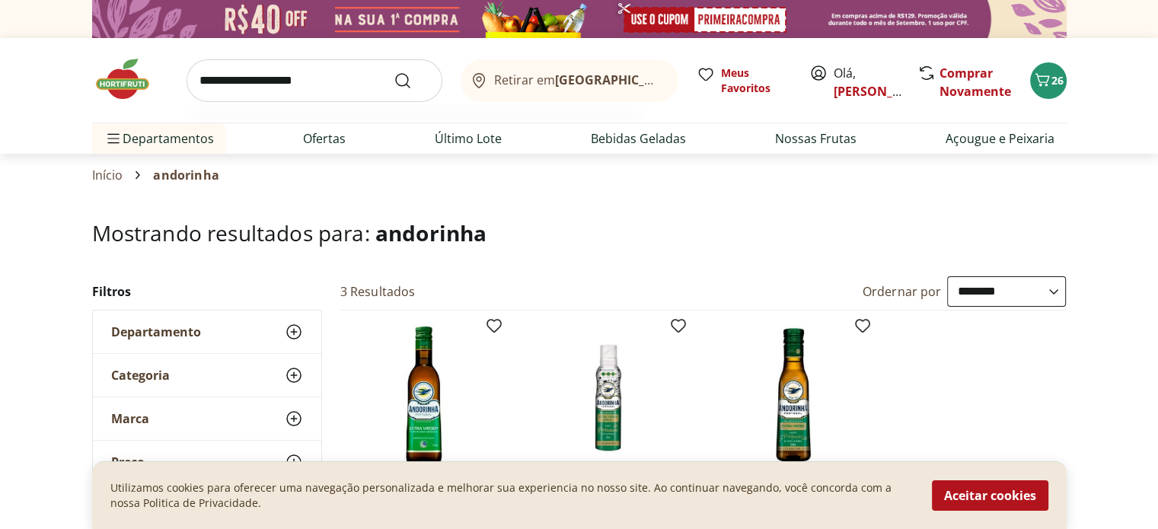
type input "**********"
click at [394, 72] on button "Submit Search" at bounding box center [412, 81] width 37 height 18
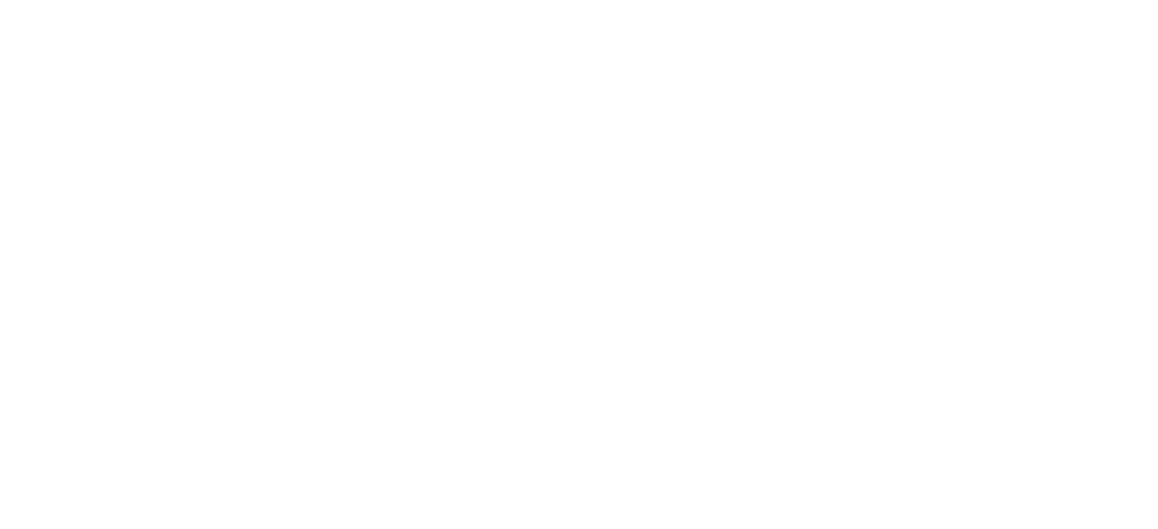
select select "**********"
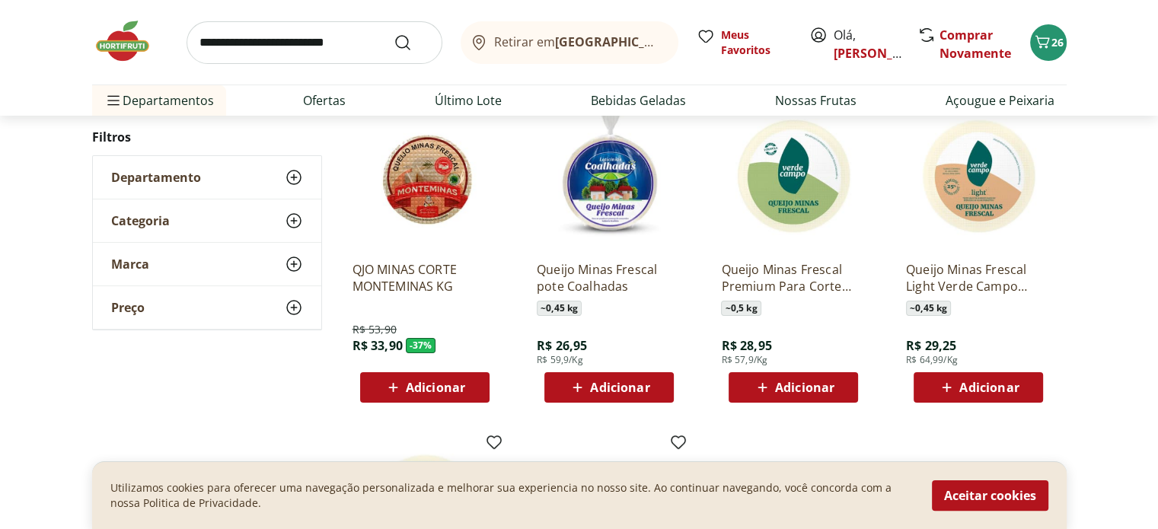
scroll to position [231, 0]
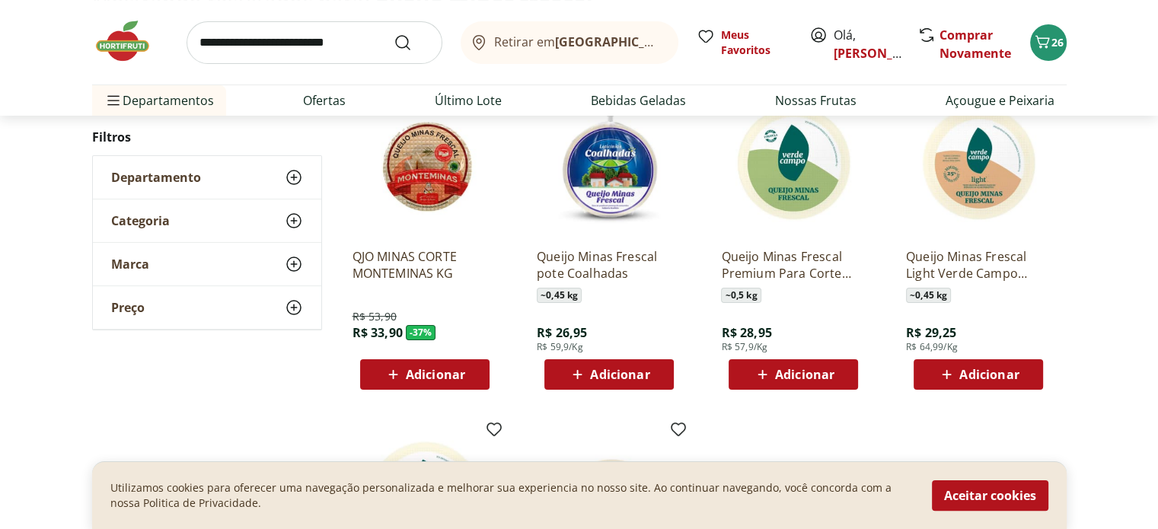
click at [613, 372] on span "Adicionar" at bounding box center [619, 375] width 59 height 12
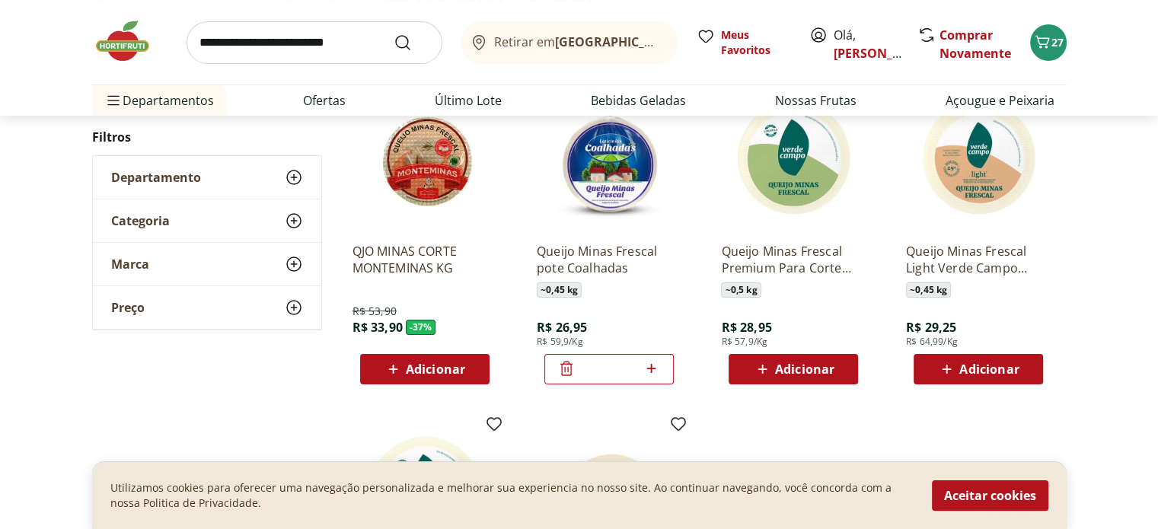
scroll to position [234, 0]
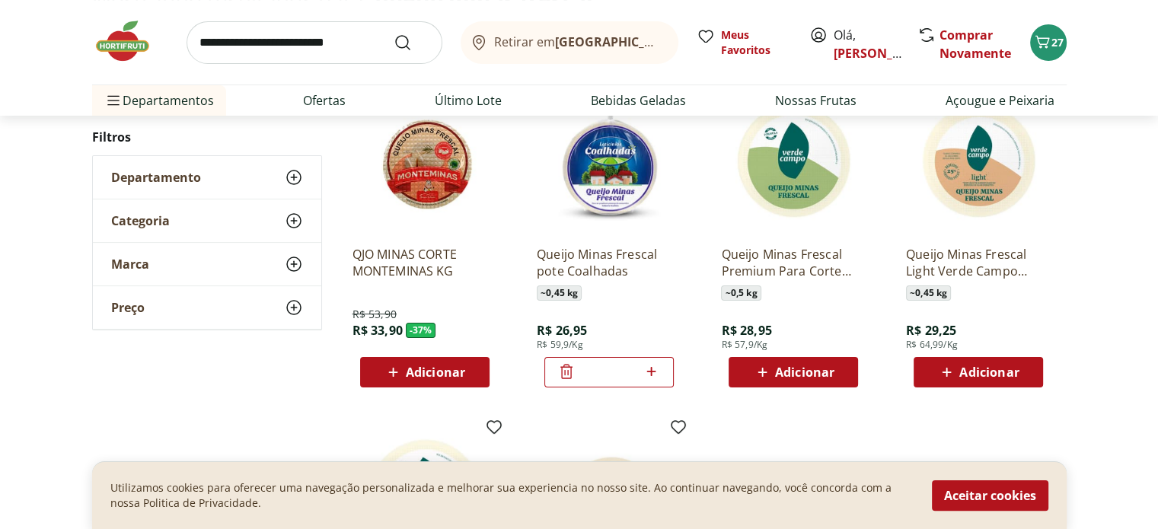
click at [665, 202] on img at bounding box center [609, 161] width 145 height 145
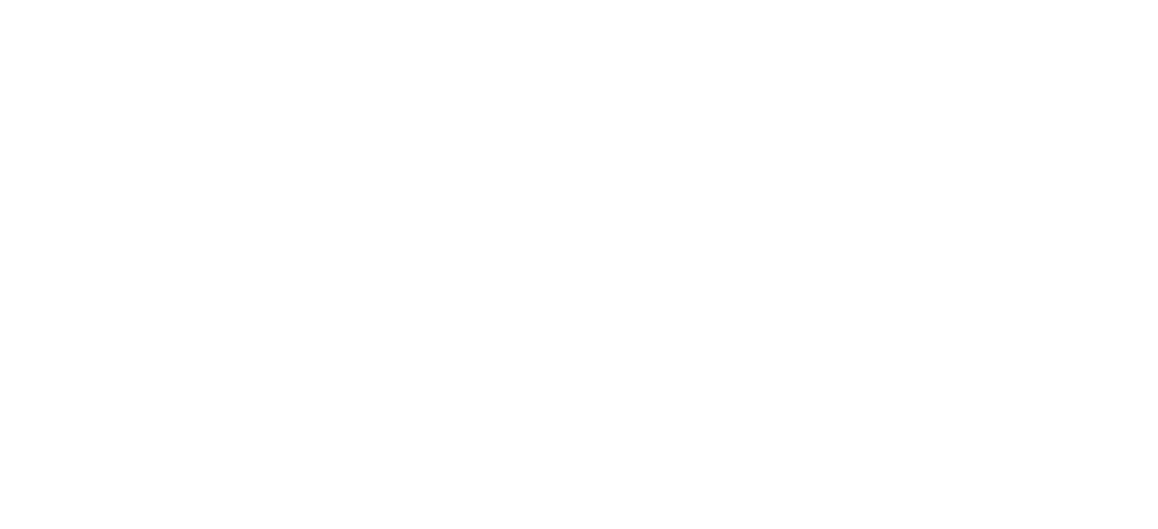
scroll to position [234, 0]
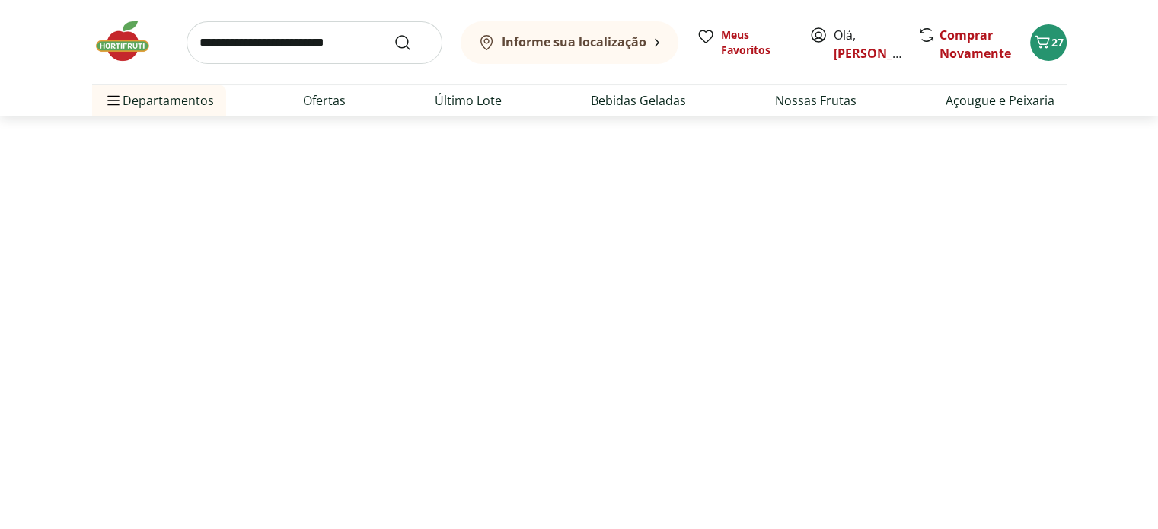
select select "**********"
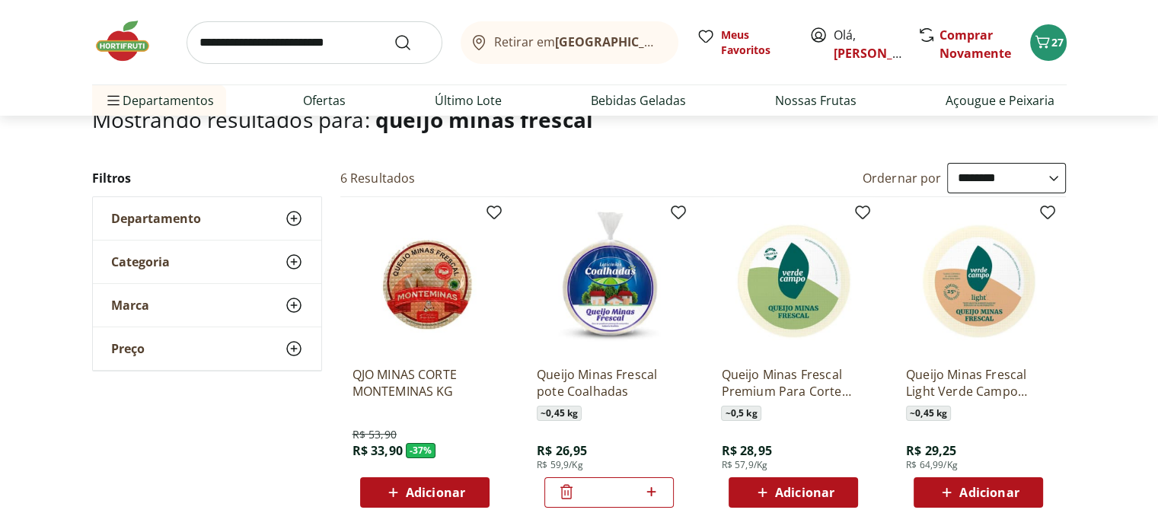
scroll to position [0, 0]
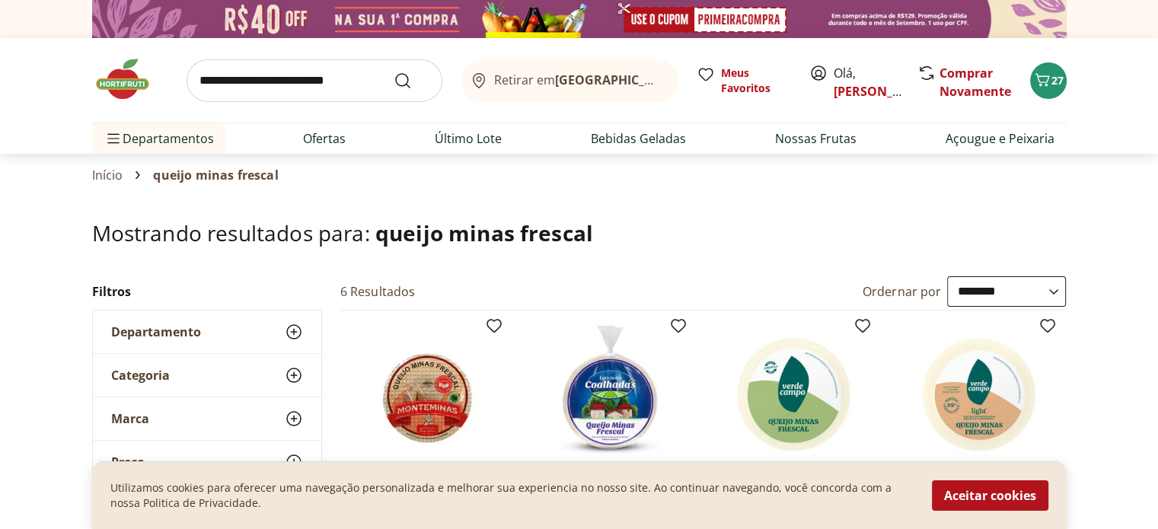
click at [128, 94] on img at bounding box center [130, 79] width 76 height 46
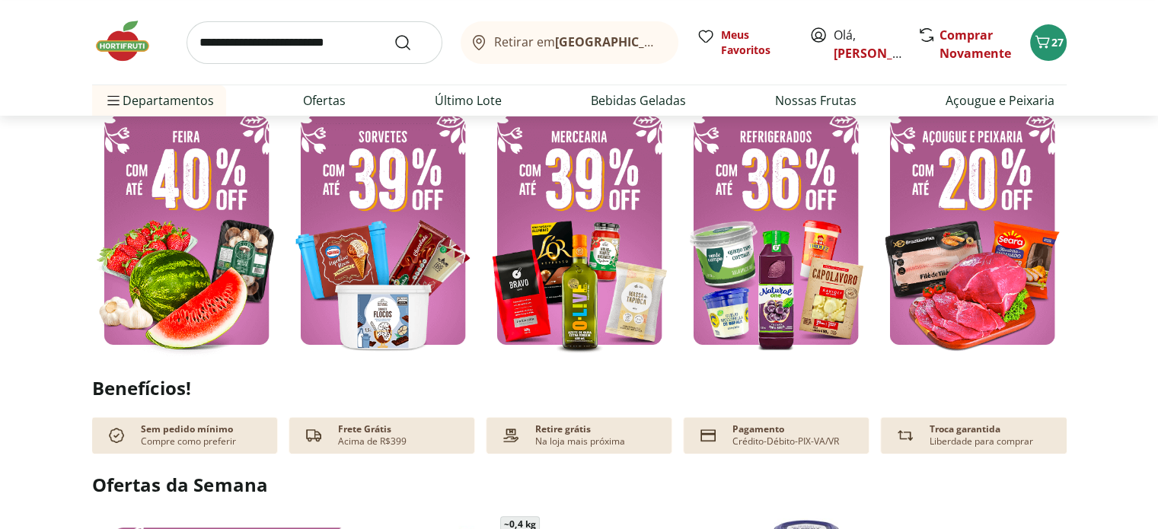
scroll to position [414, 0]
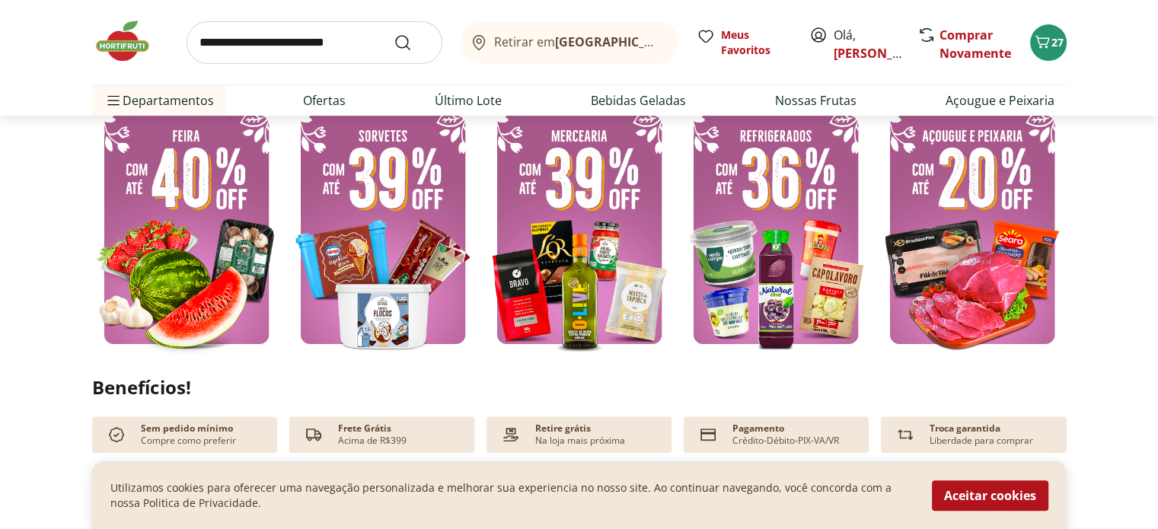
type input "*"
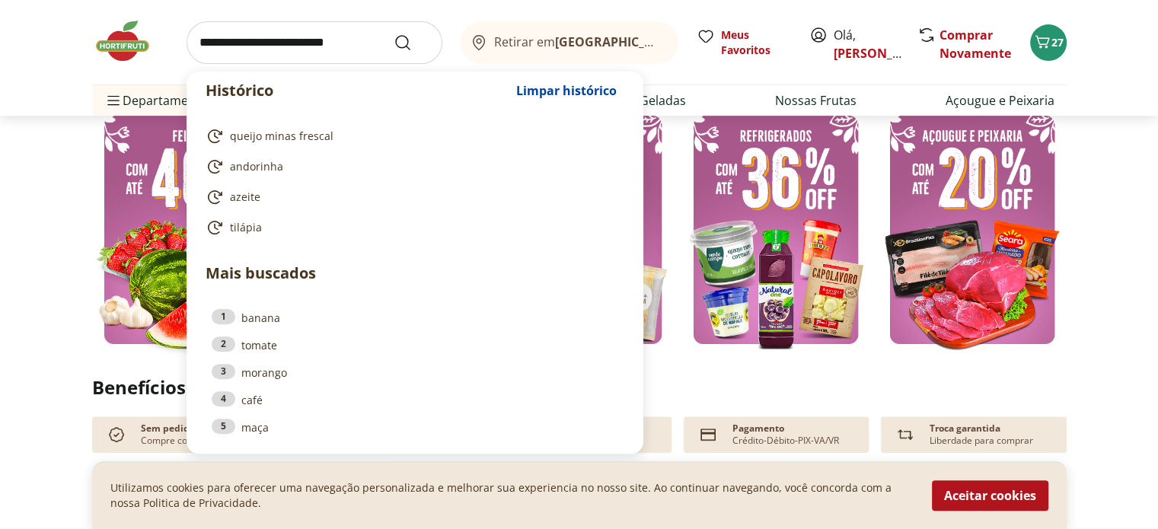
click at [282, 33] on input "search" at bounding box center [315, 42] width 256 height 43
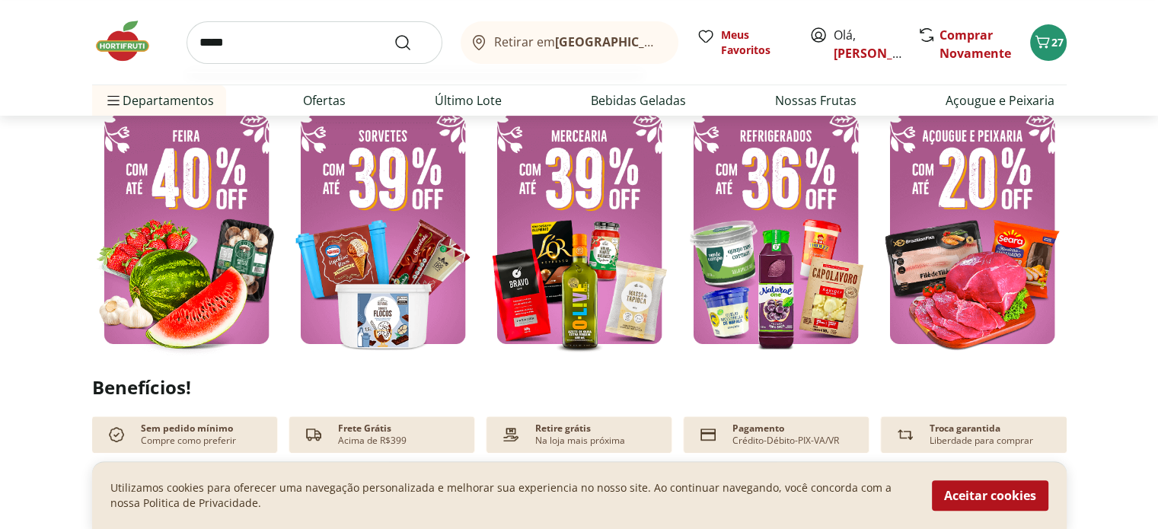
type input "*****"
click at [394, 34] on button "Submit Search" at bounding box center [412, 43] width 37 height 18
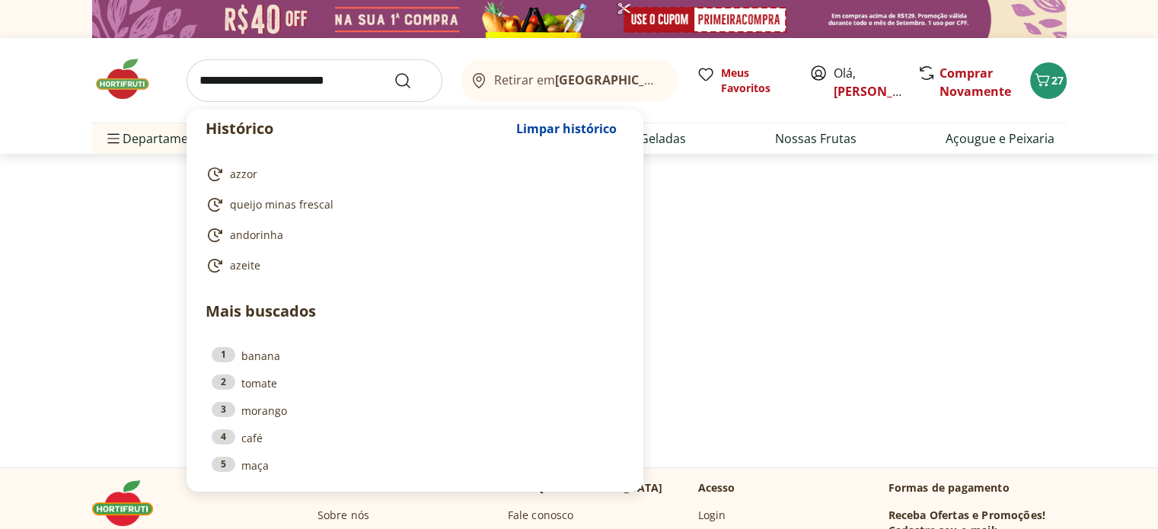
click at [265, 59] on input "search" at bounding box center [315, 80] width 256 height 43
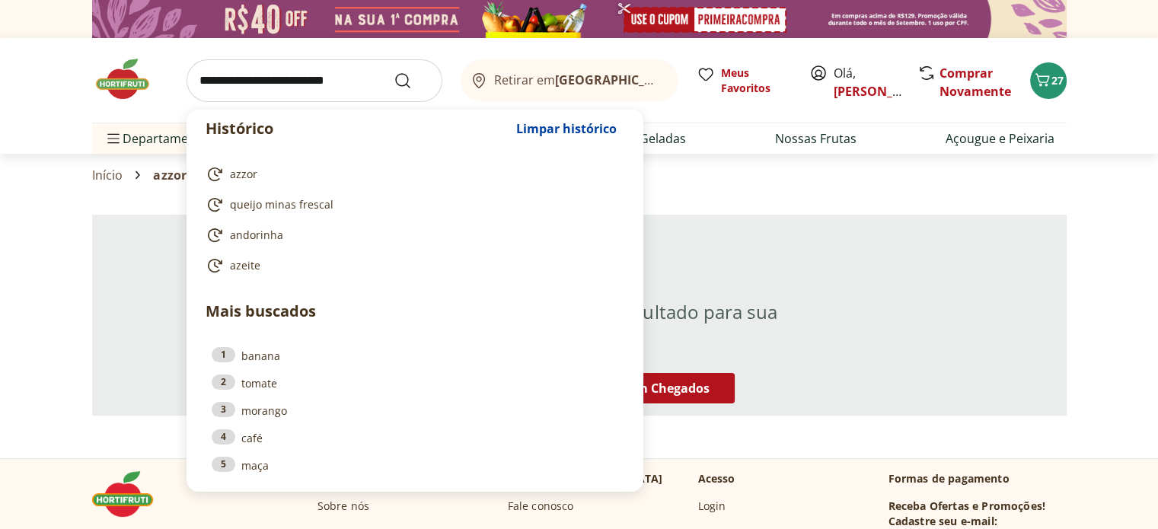
click at [265, 71] on input "search" at bounding box center [315, 80] width 256 height 43
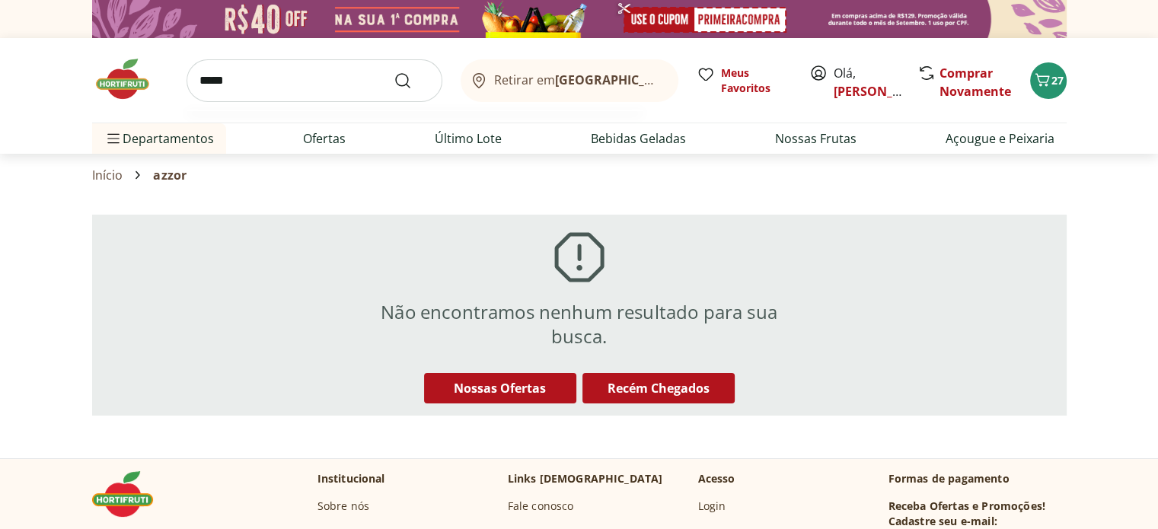
type input "*****"
click at [394, 72] on button "Submit Search" at bounding box center [412, 81] width 37 height 18
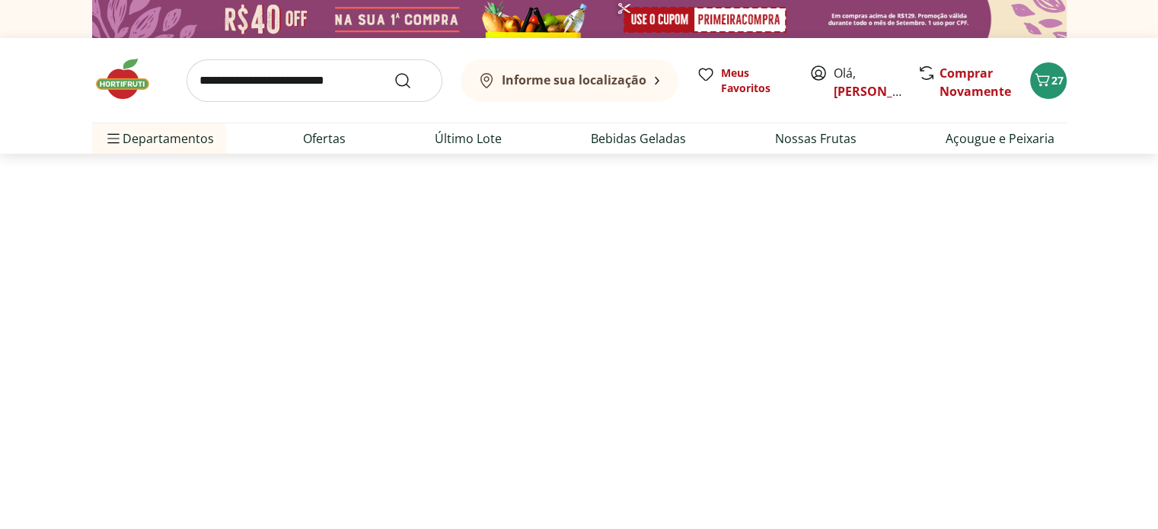
select select "**********"
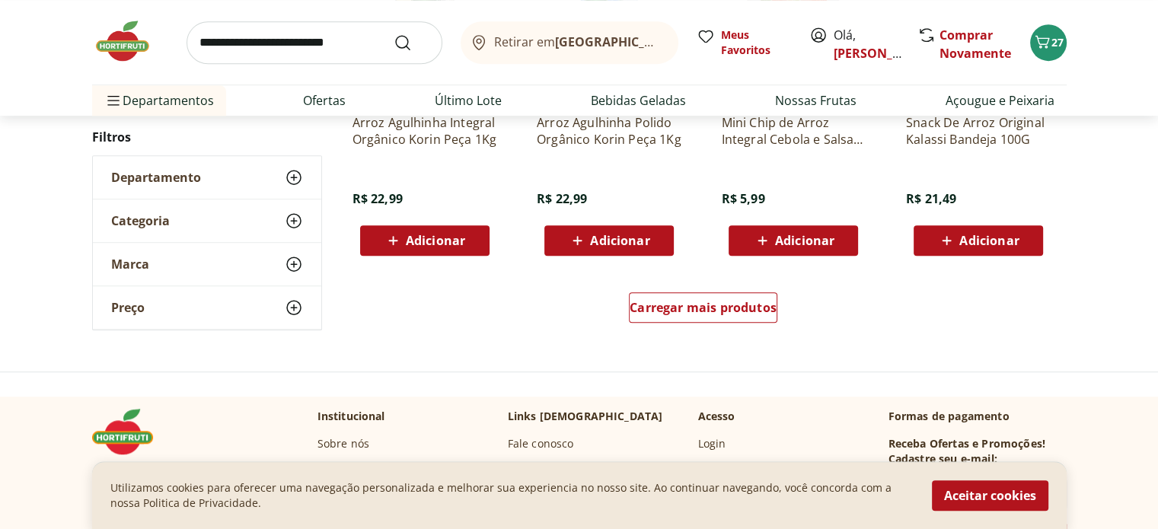
scroll to position [1058, 0]
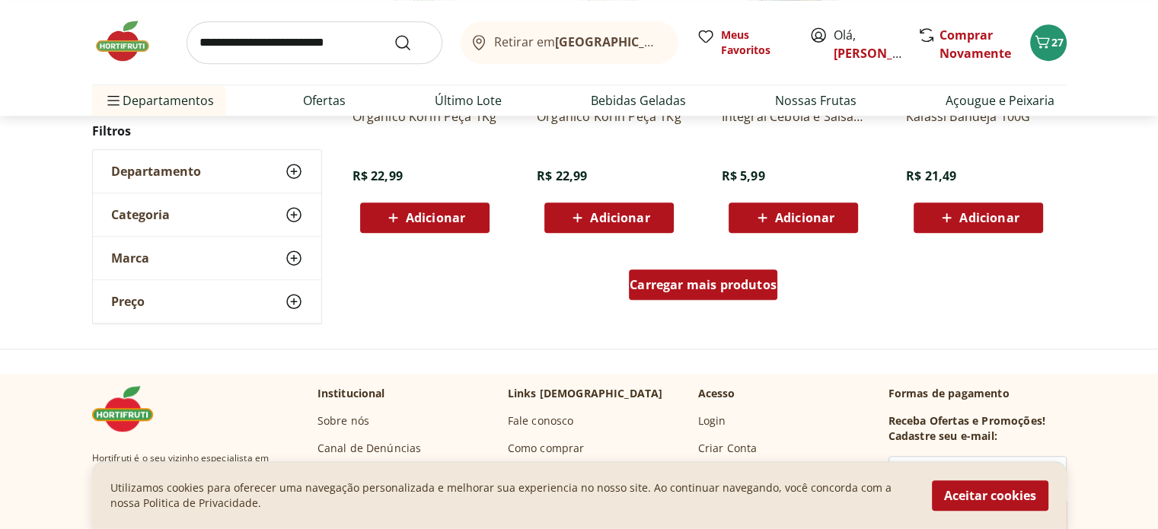
click at [693, 289] on span "Carregar mais produtos" at bounding box center [703, 285] width 147 height 12
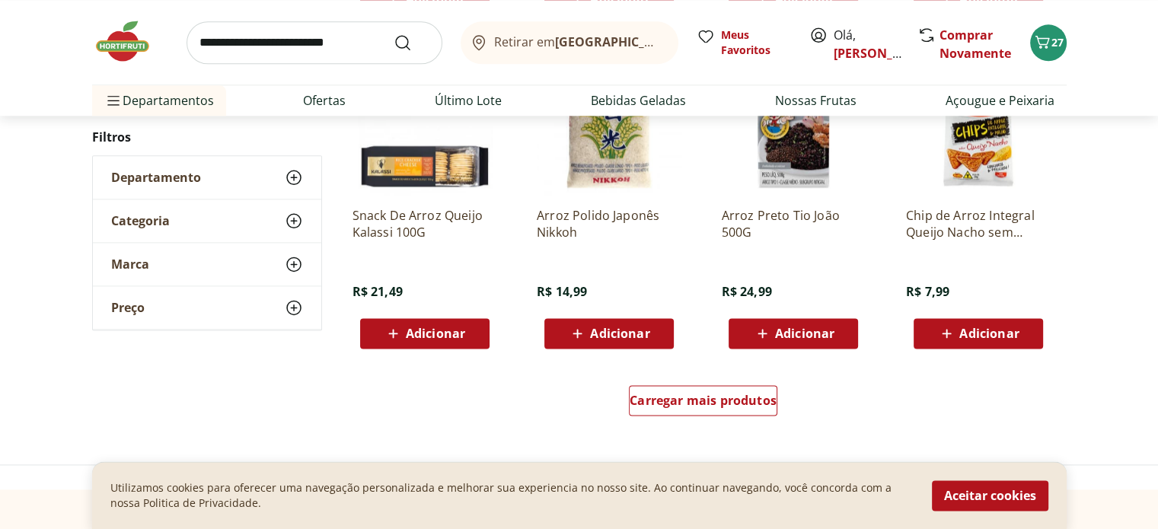
scroll to position [1936, 0]
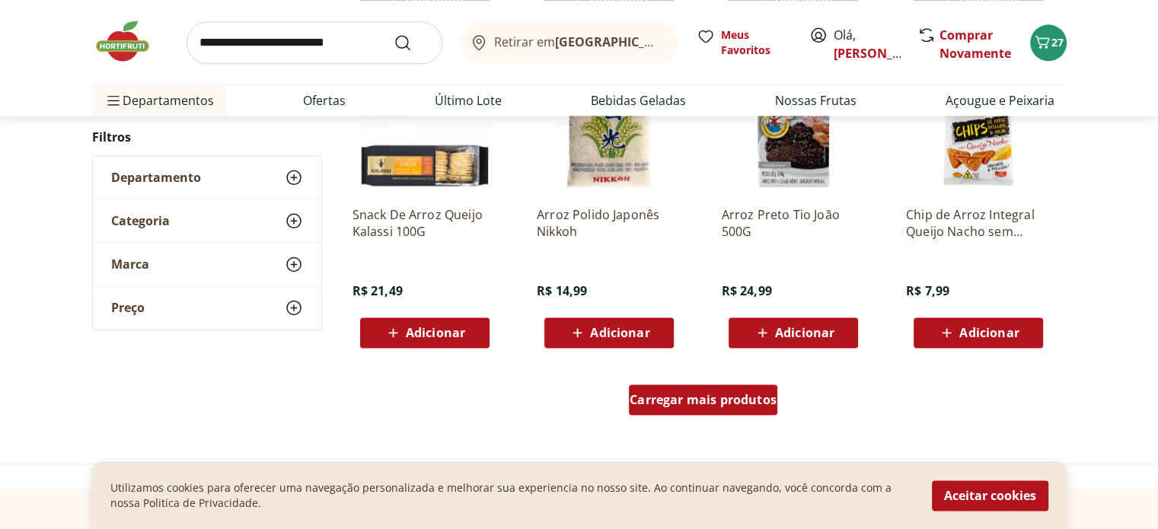
click at [716, 398] on span "Carregar mais produtos" at bounding box center [703, 400] width 147 height 12
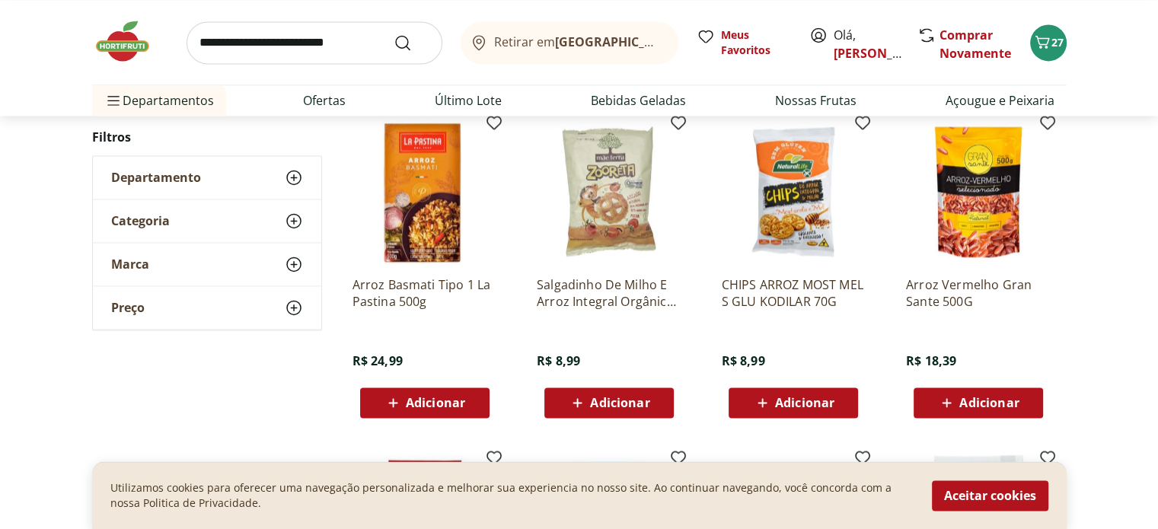
scroll to position [2201, 0]
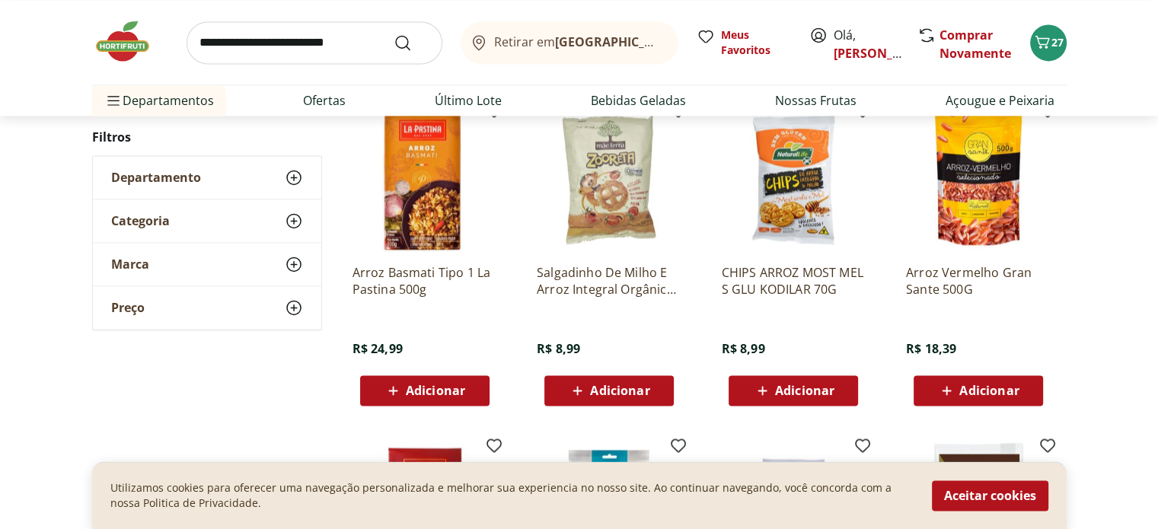
click at [281, 54] on input "search" at bounding box center [315, 42] width 256 height 43
type input "**********"
click at [394, 34] on button "Submit Search" at bounding box center [412, 43] width 37 height 18
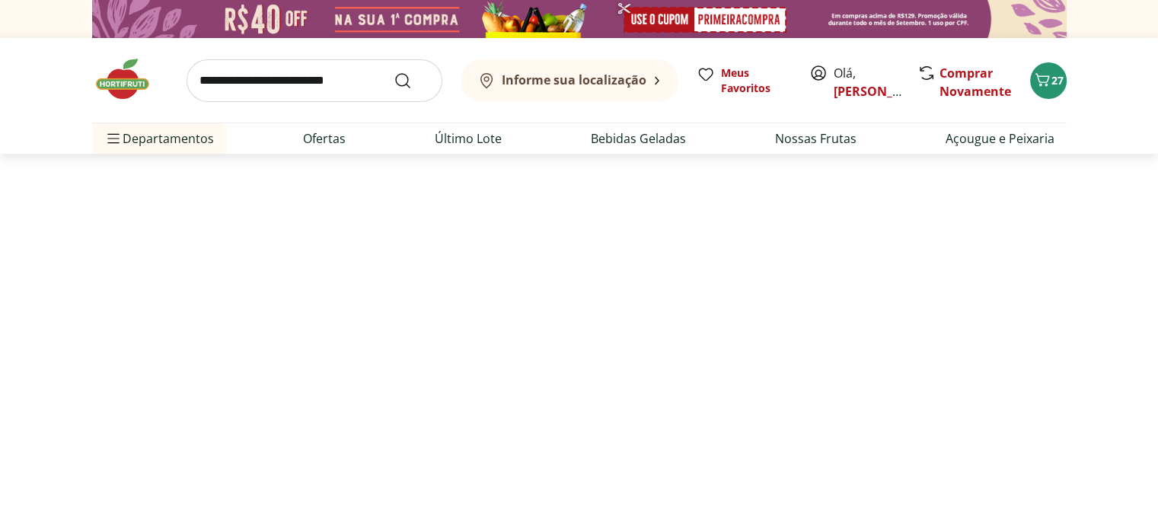
select select "**********"
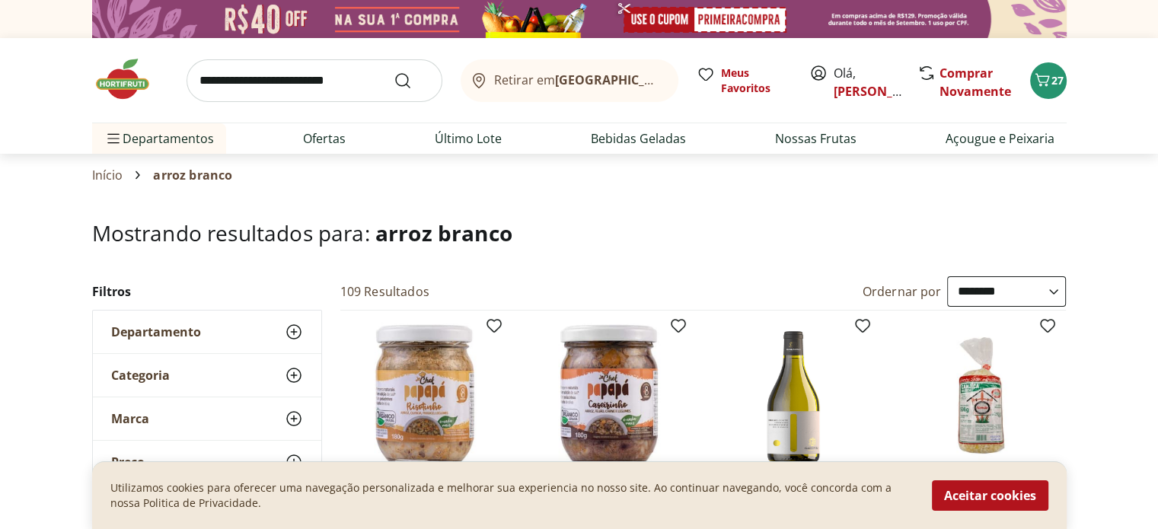
click at [221, 74] on input "search" at bounding box center [315, 80] width 256 height 43
type input "**********"
click at [394, 72] on button "Submit Search" at bounding box center [412, 81] width 37 height 18
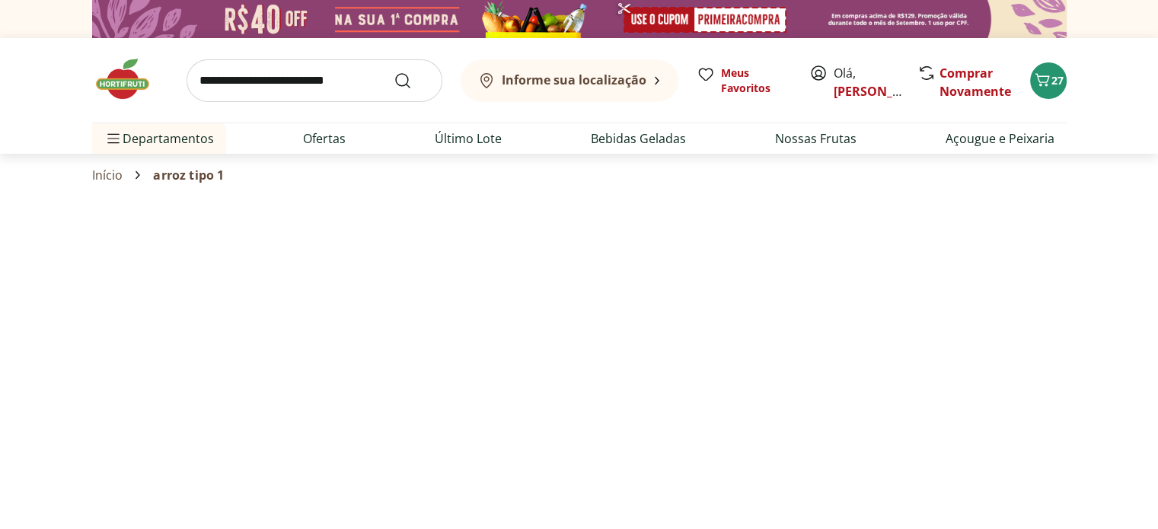
select select "**********"
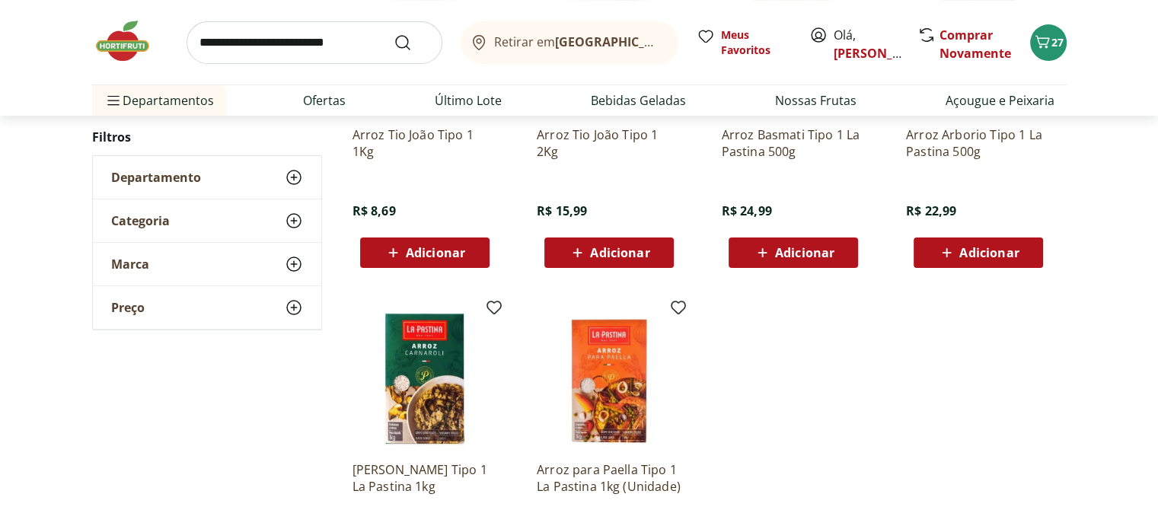
scroll to position [353, 0]
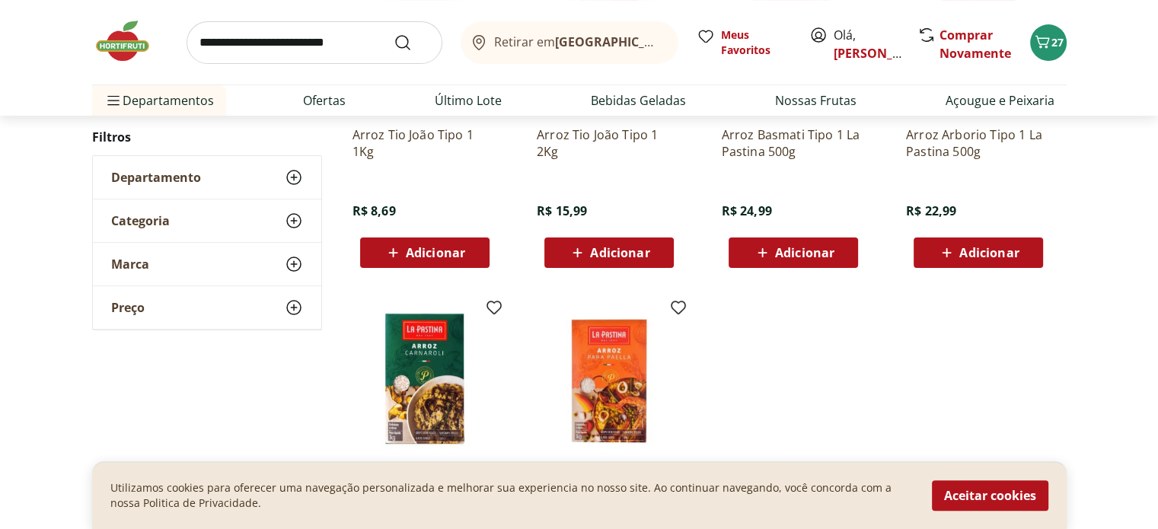
click at [398, 254] on icon at bounding box center [393, 253] width 19 height 18
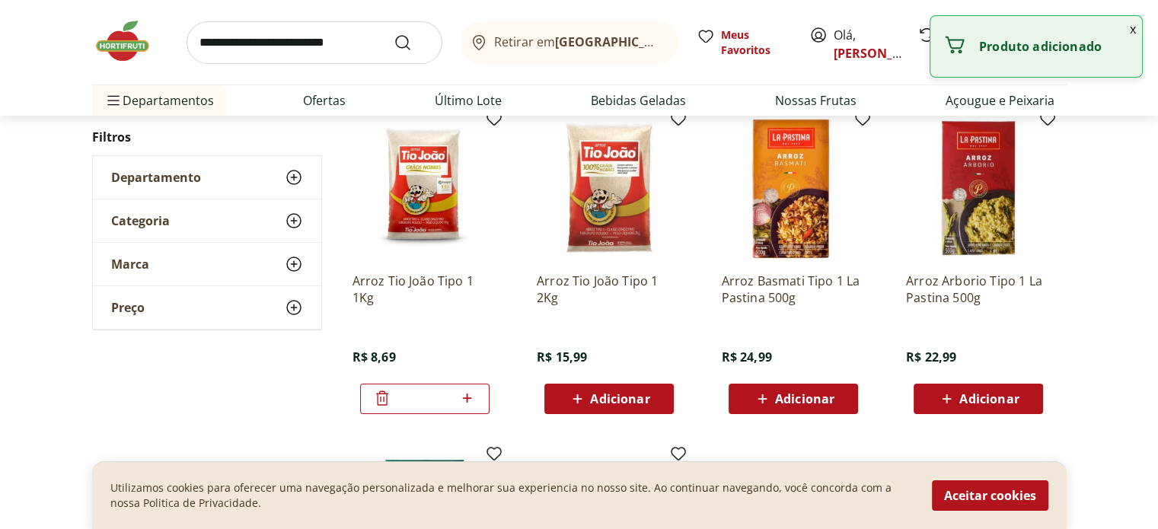
scroll to position [0, 0]
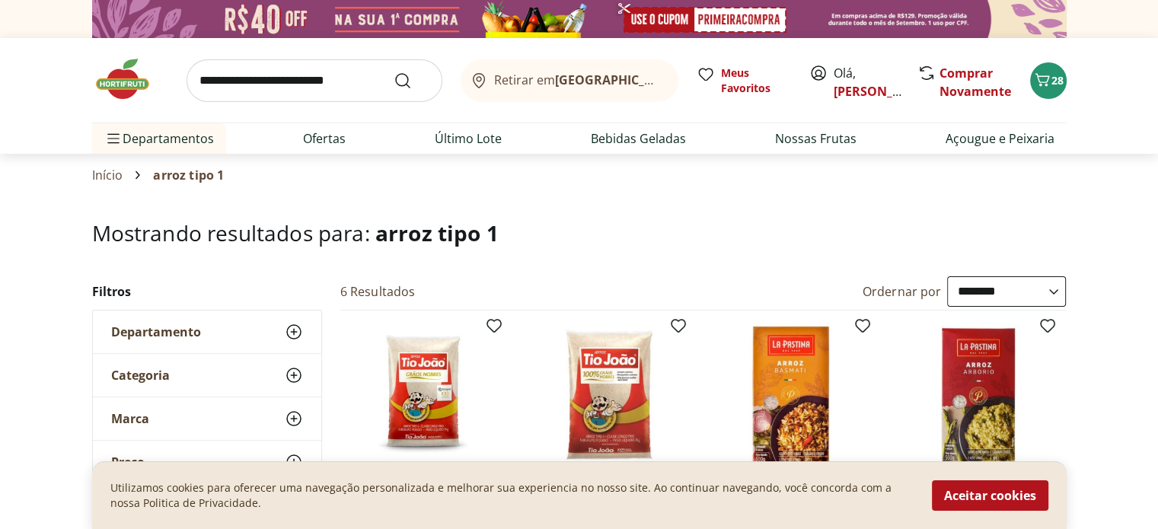
click at [292, 82] on input "search" at bounding box center [315, 80] width 256 height 43
type input "******"
click at [394, 72] on button "Submit Search" at bounding box center [412, 81] width 37 height 18
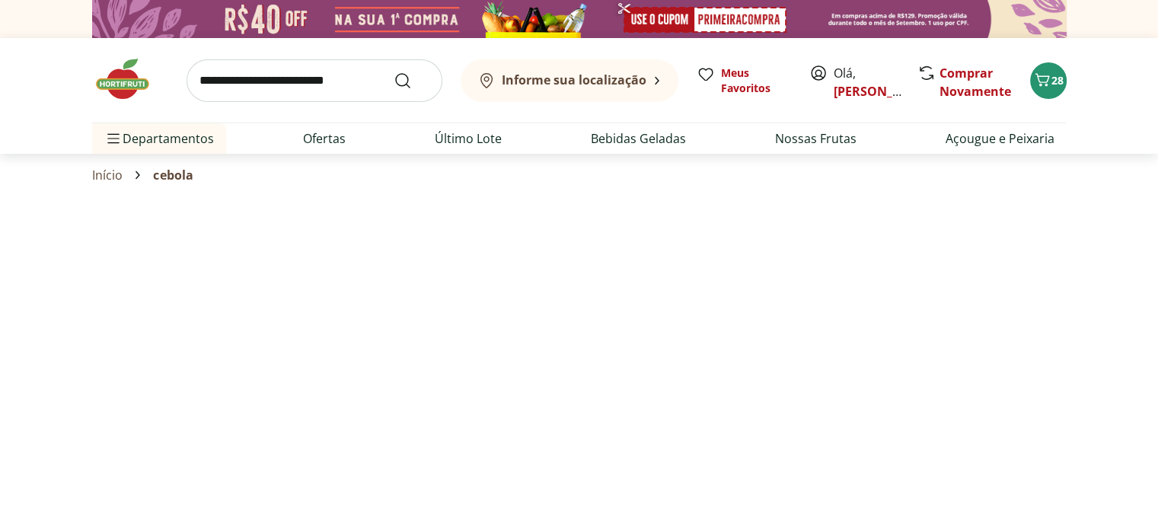
select select "**********"
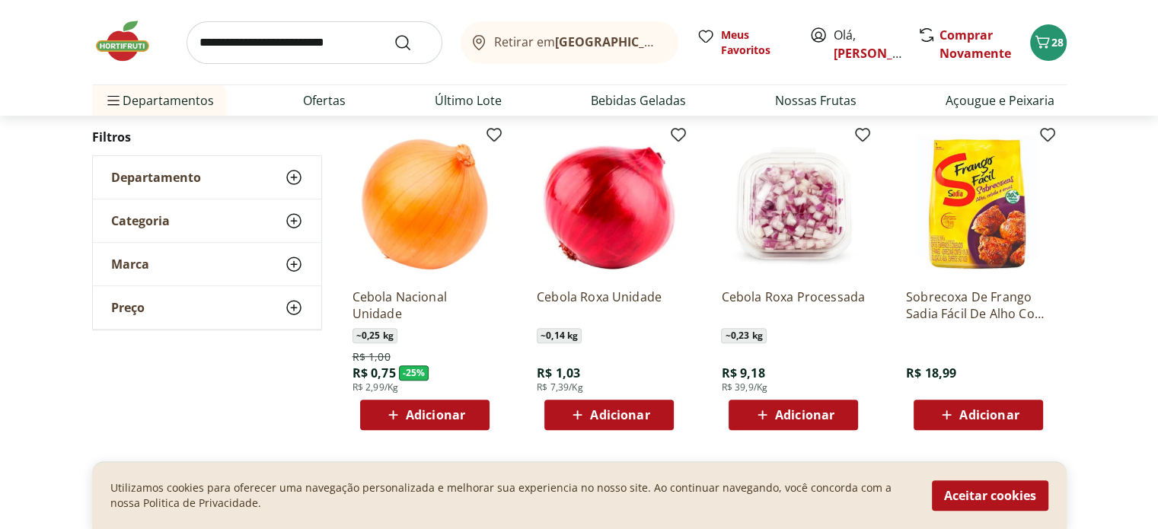
scroll to position [531, 0]
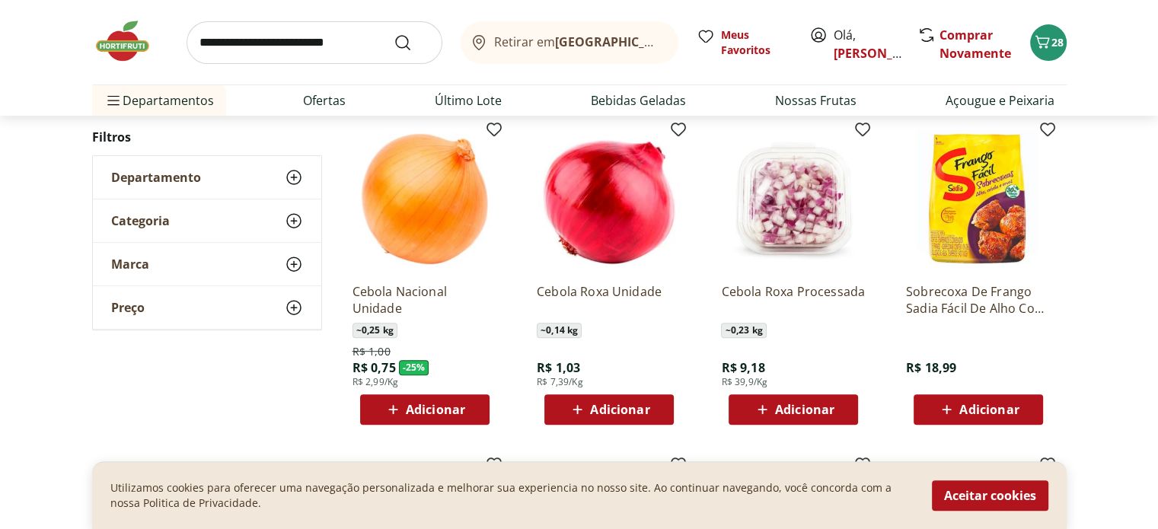
click at [439, 406] on span "Adicionar" at bounding box center [435, 410] width 59 height 12
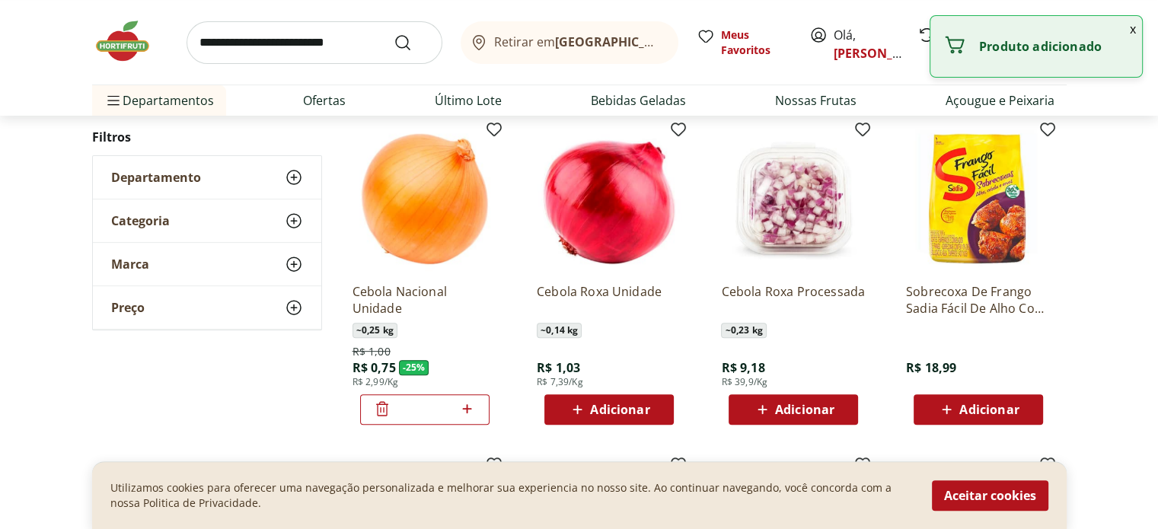
click at [476, 412] on icon at bounding box center [467, 409] width 19 height 18
type input "*"
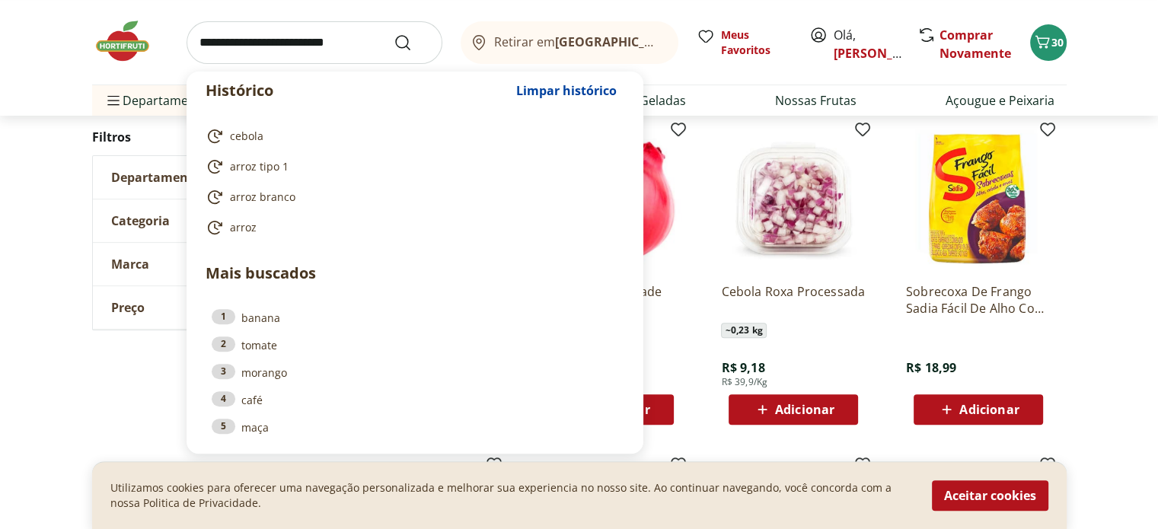
click at [312, 51] on input "search" at bounding box center [315, 42] width 256 height 43
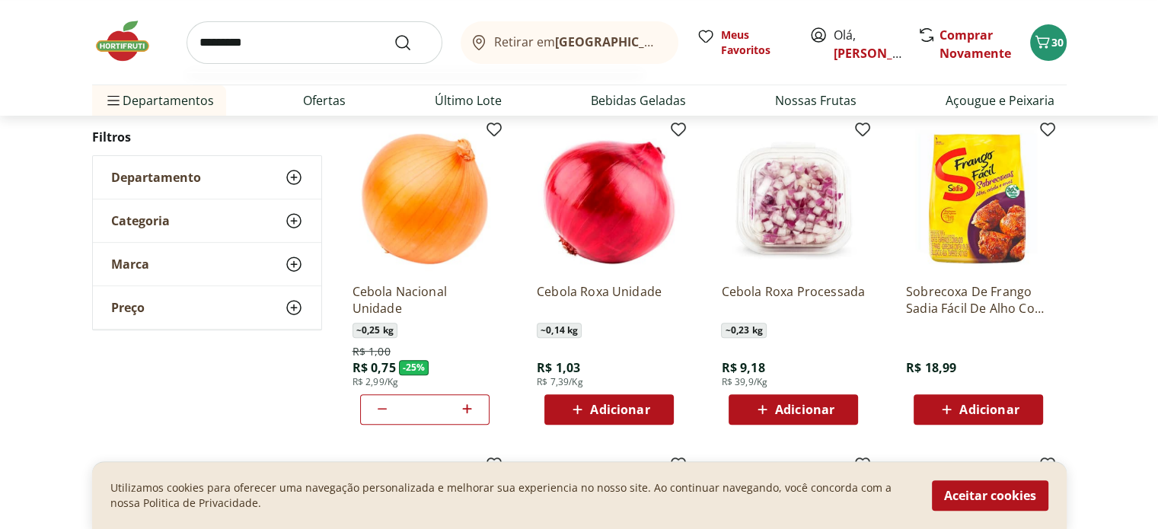
type input "*********"
click at [394, 34] on button "Submit Search" at bounding box center [412, 43] width 37 height 18
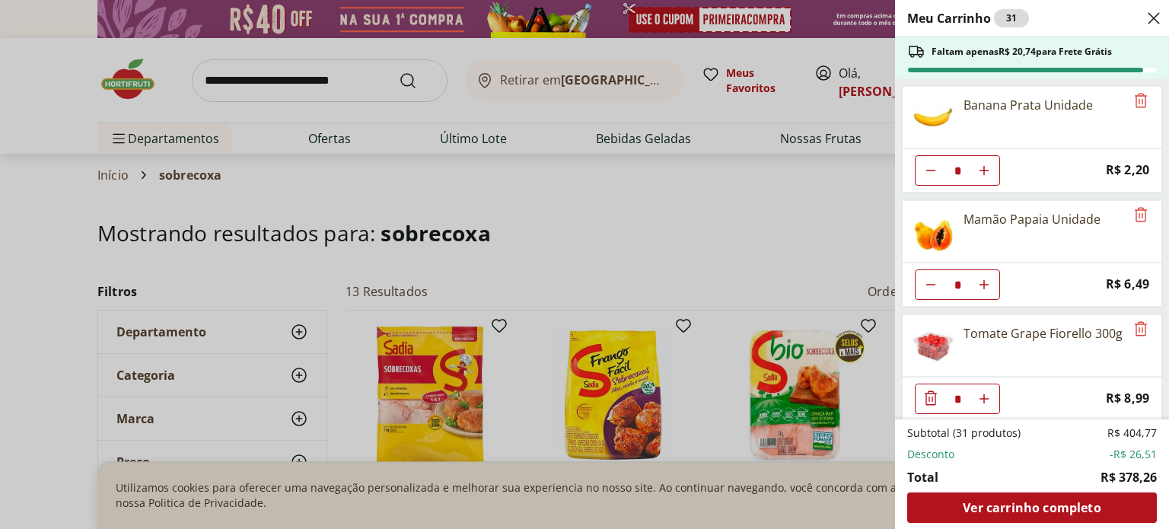
select select "**********"
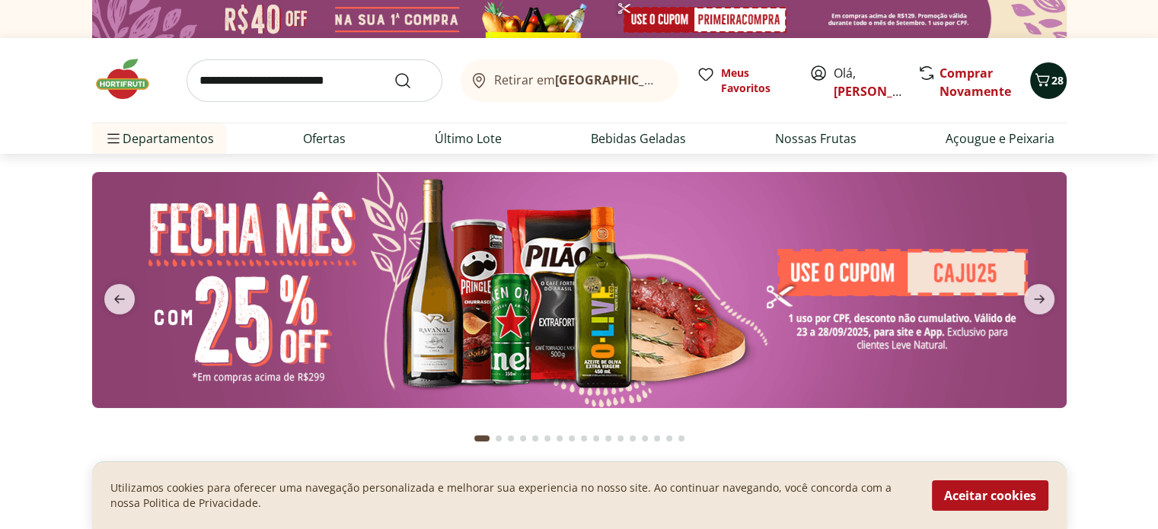
click at [1052, 75] on span "28" at bounding box center [1057, 80] width 12 height 14
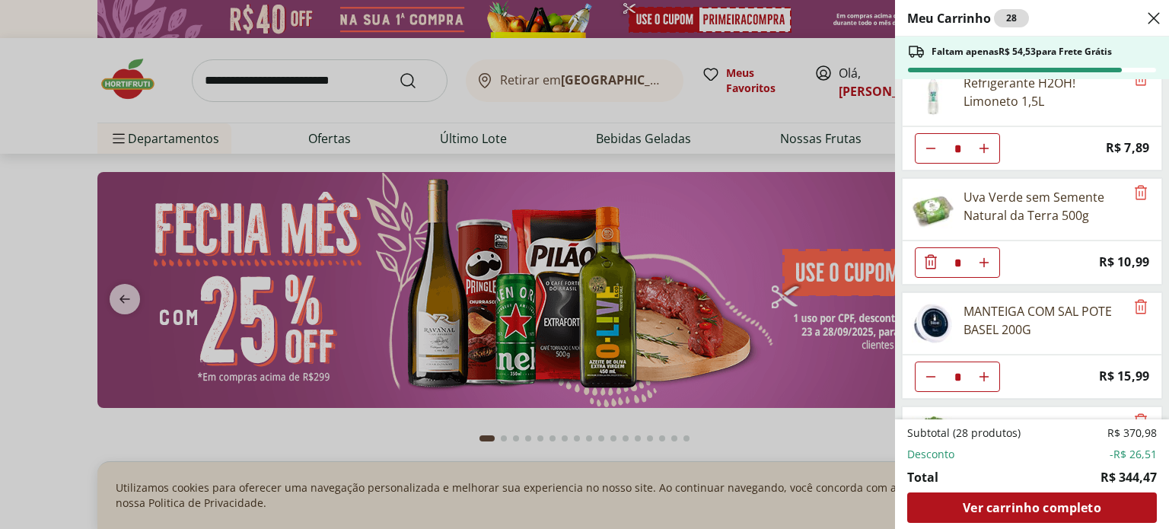
scroll to position [612, 0]
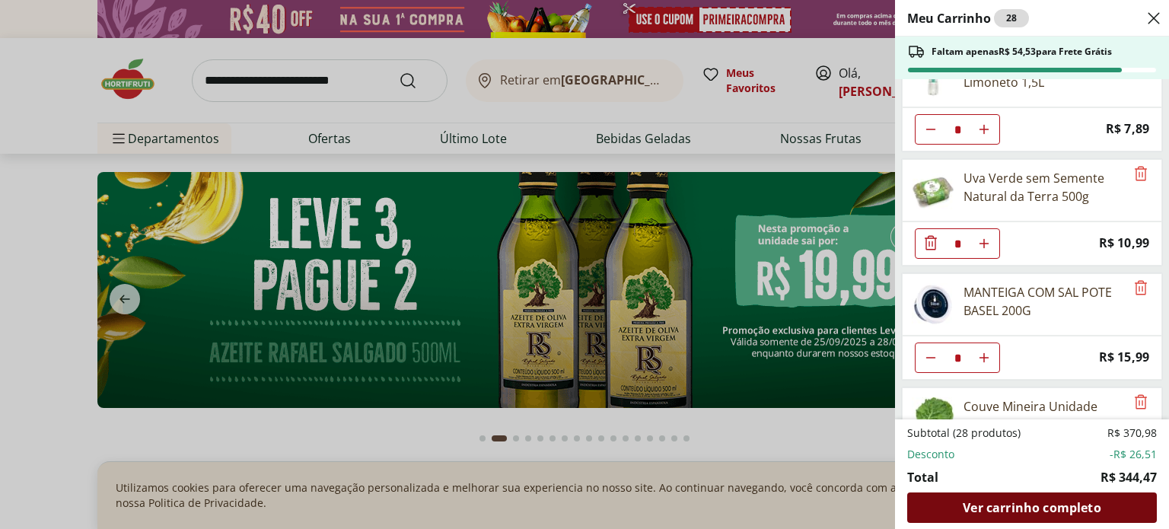
click at [1043, 506] on span "Ver carrinho completo" at bounding box center [1032, 508] width 138 height 12
